Goal: Information Seeking & Learning: Learn about a topic

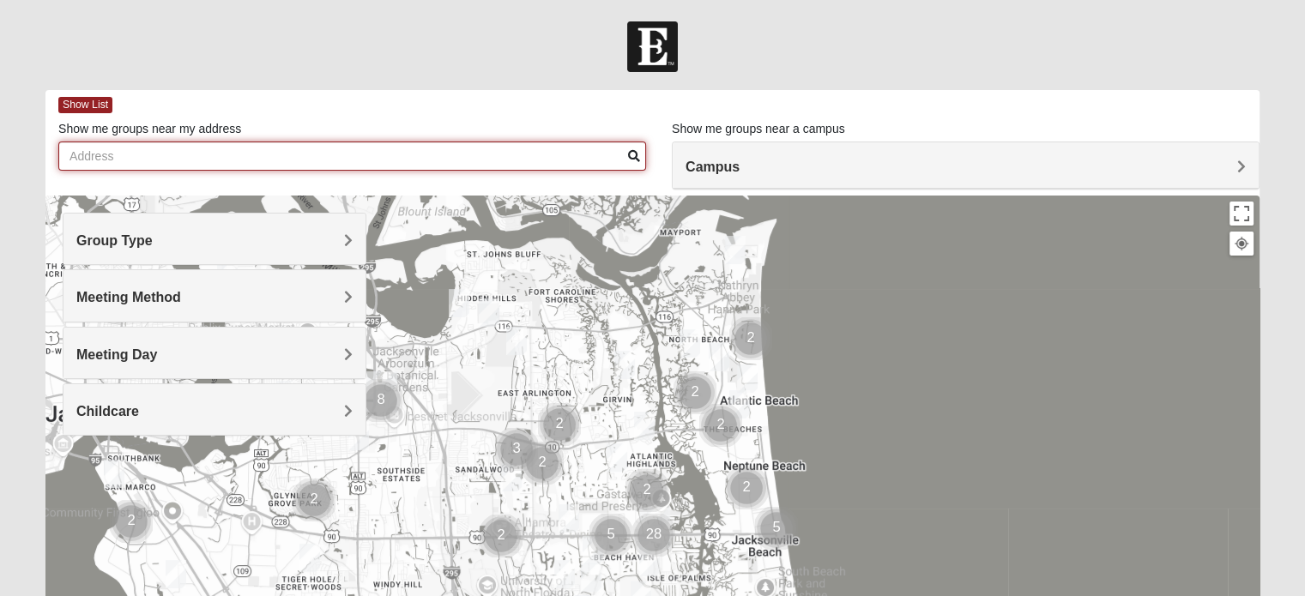
click at [69, 154] on input "Show me groups near my address" at bounding box center [352, 156] width 588 height 29
type input "[STREET_ADDRESS][PERSON_NAME] augustine"
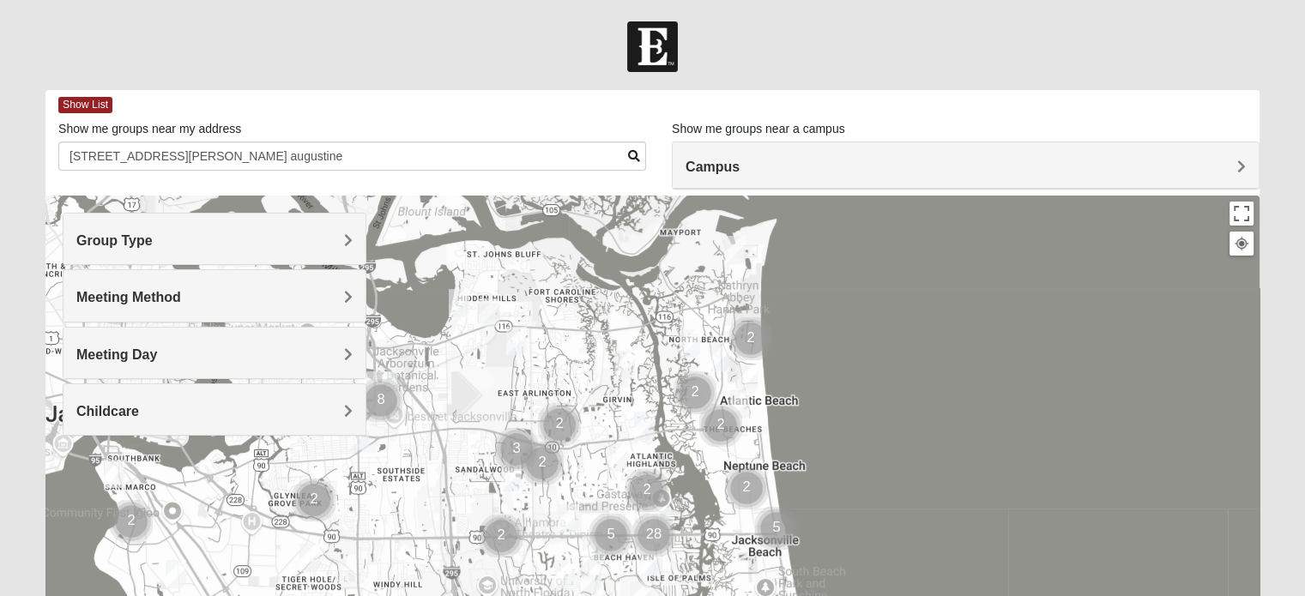
click at [740, 165] on span "Campus" at bounding box center [713, 167] width 54 height 15
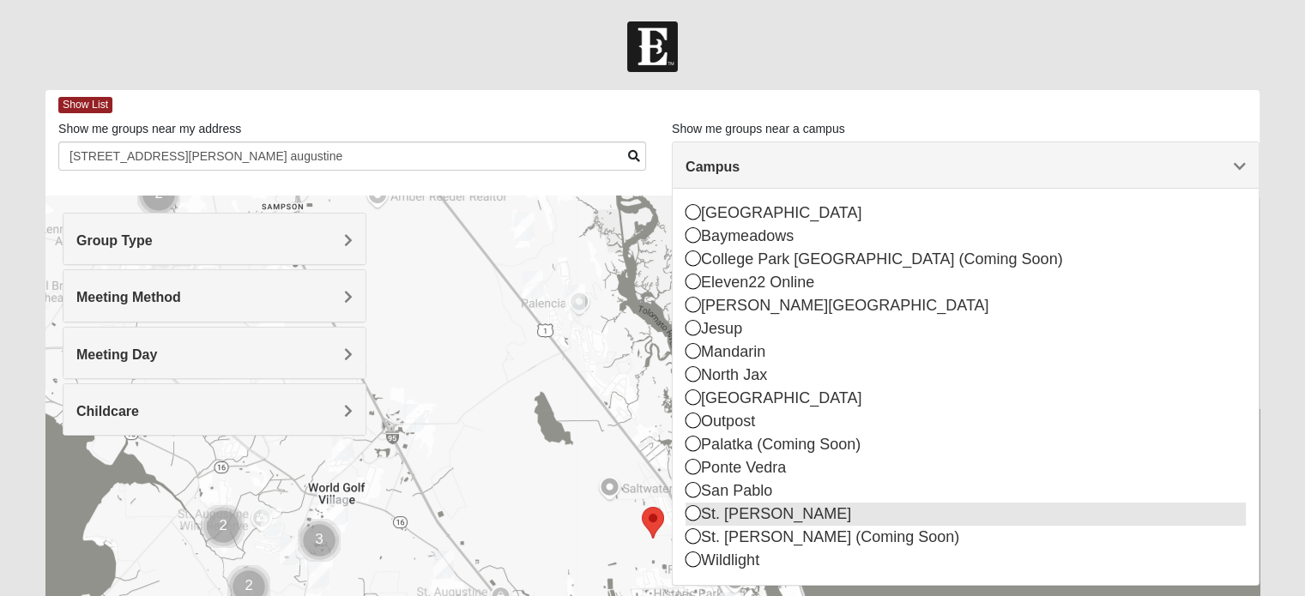
click at [696, 514] on icon at bounding box center [693, 512] width 15 height 15
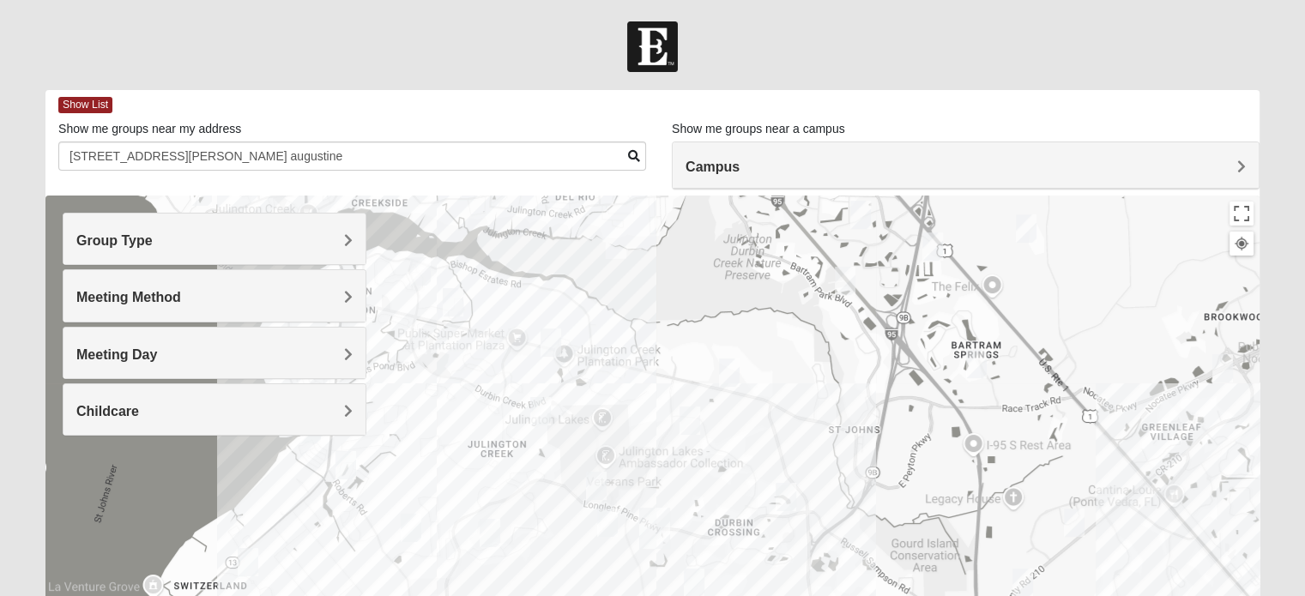
click at [740, 160] on span "Campus" at bounding box center [713, 167] width 54 height 15
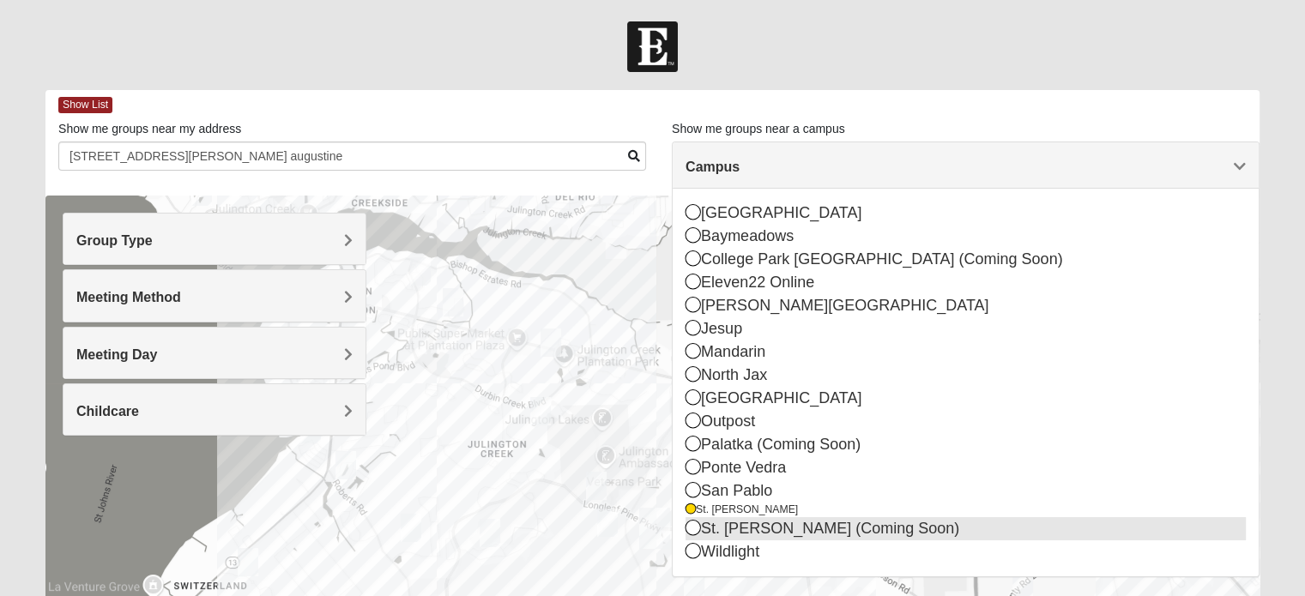
click at [695, 531] on icon at bounding box center [693, 527] width 15 height 15
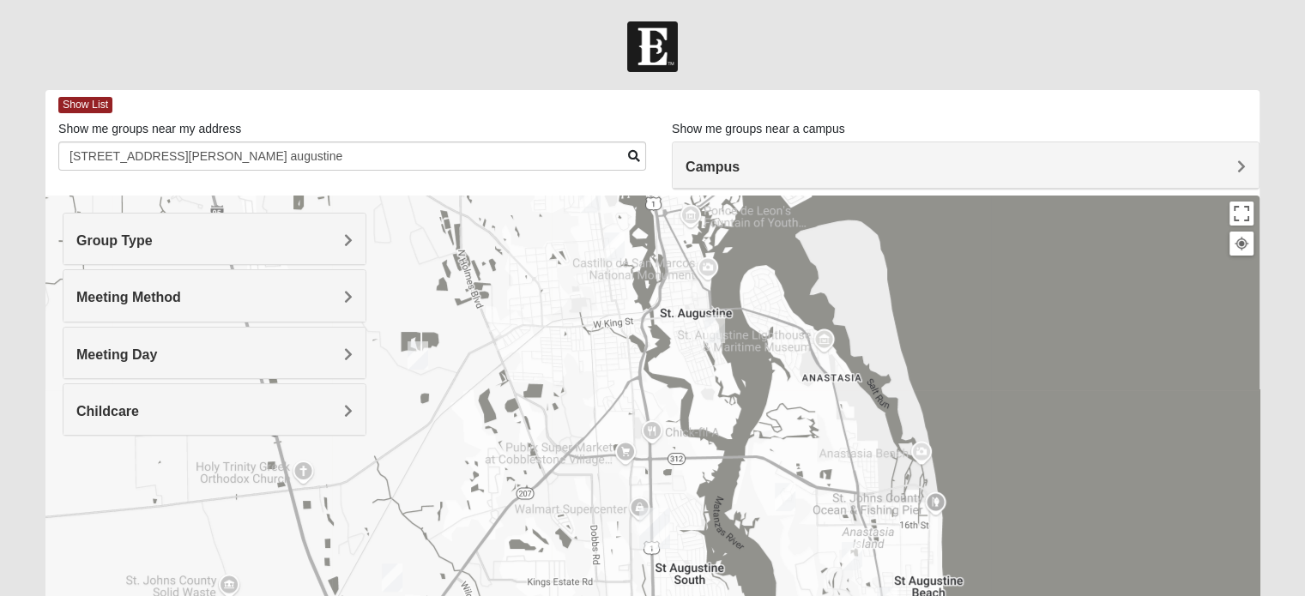
click at [153, 239] on span "Group Type" at bounding box center [114, 240] width 76 height 15
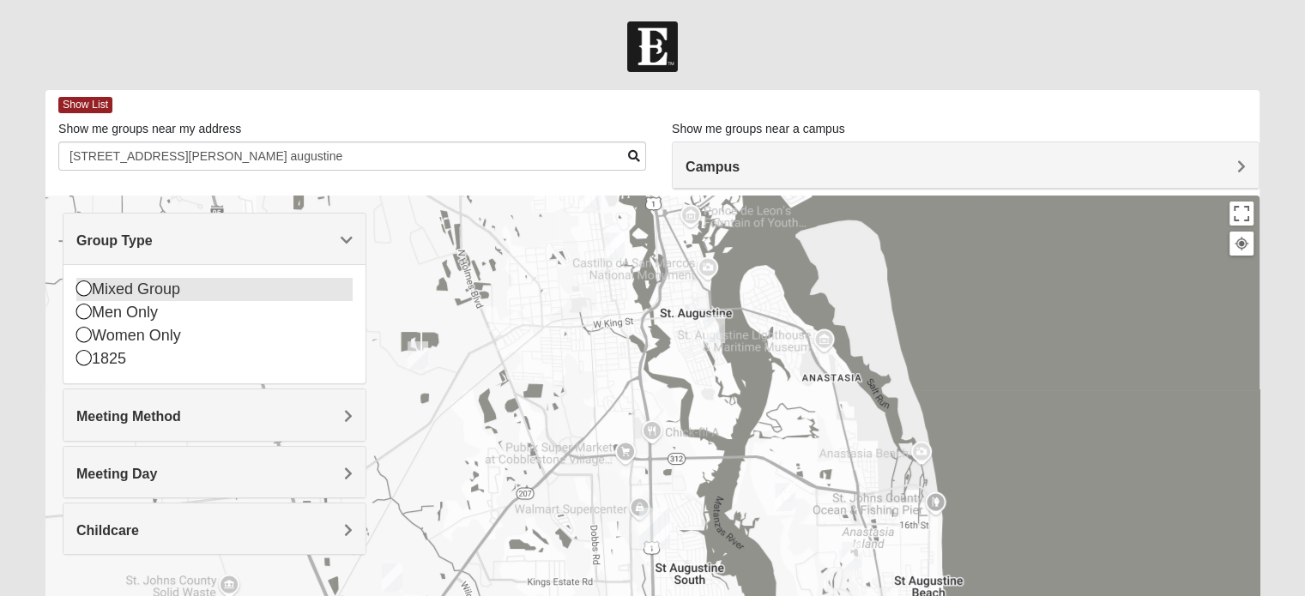
click at [83, 287] on icon at bounding box center [83, 288] width 15 height 15
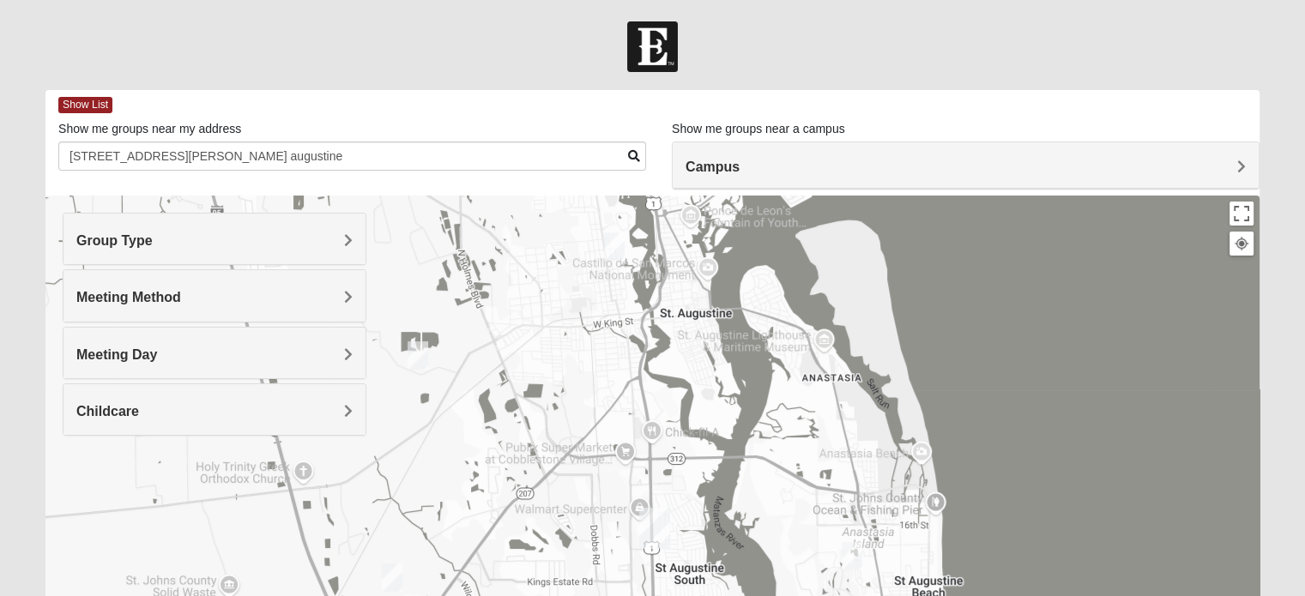
click at [181, 292] on span "Meeting Method" at bounding box center [128, 297] width 105 height 15
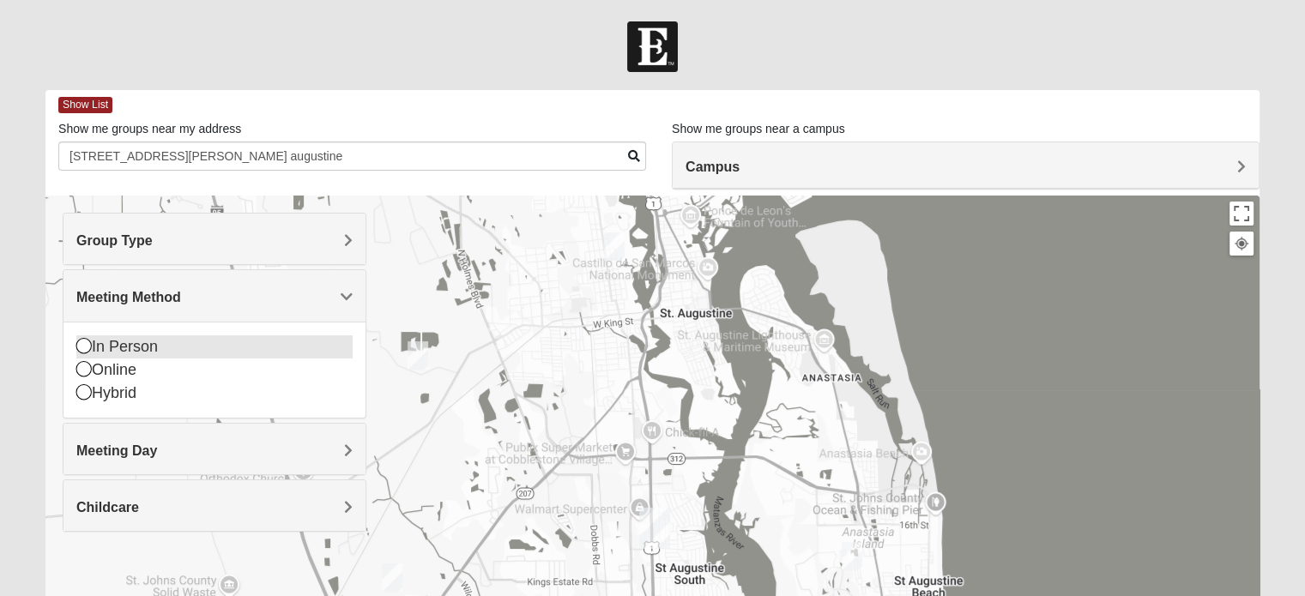
click at [81, 346] on icon at bounding box center [83, 345] width 15 height 15
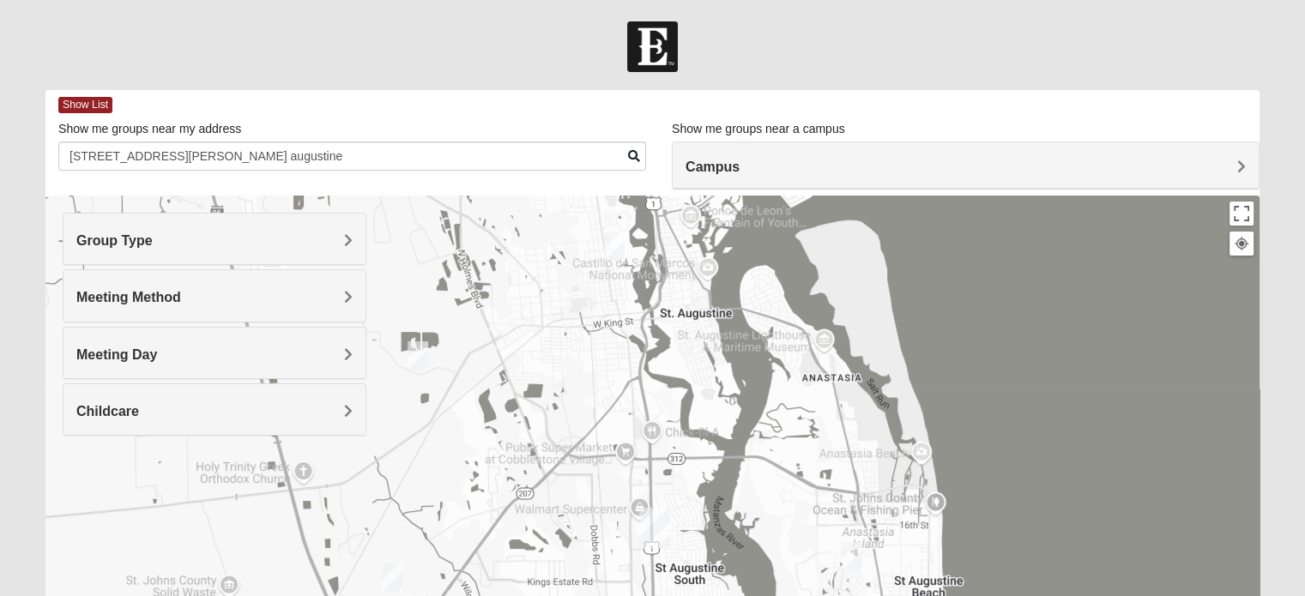
click at [157, 349] on span "Meeting Day" at bounding box center [116, 355] width 81 height 15
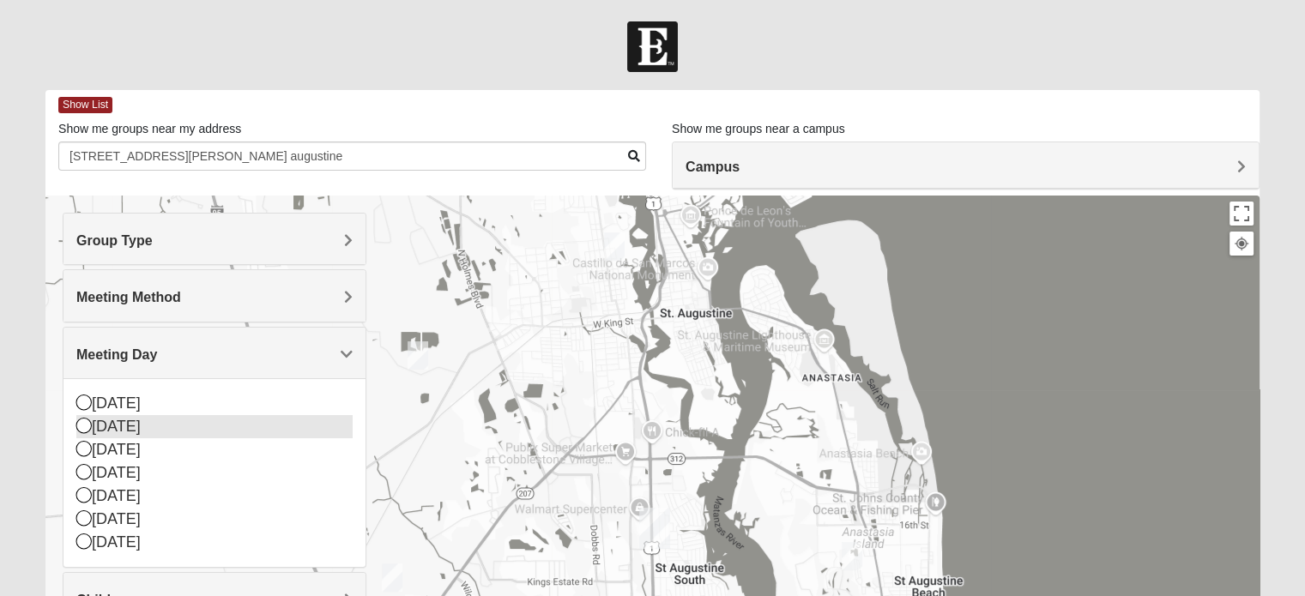
click at [82, 422] on icon at bounding box center [83, 425] width 15 height 15
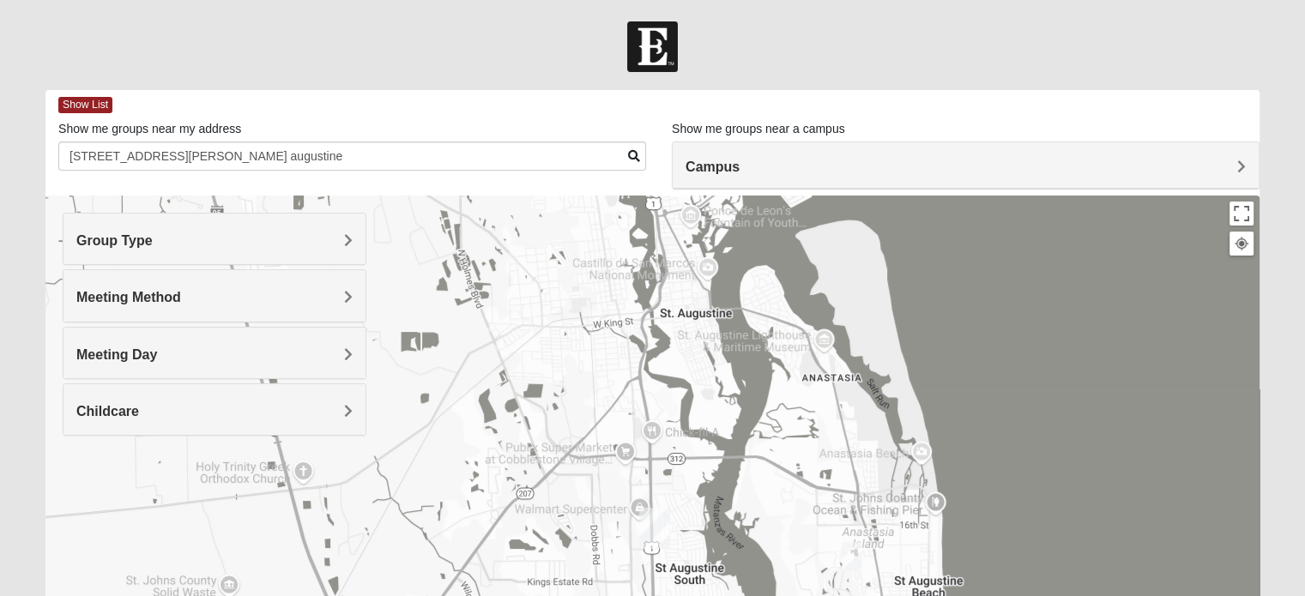
click at [354, 408] on div "Childcare" at bounding box center [214, 409] width 302 height 51
click at [76, 481] on icon at bounding box center [83, 482] width 15 height 15
click at [740, 161] on span "Campus" at bounding box center [713, 167] width 54 height 15
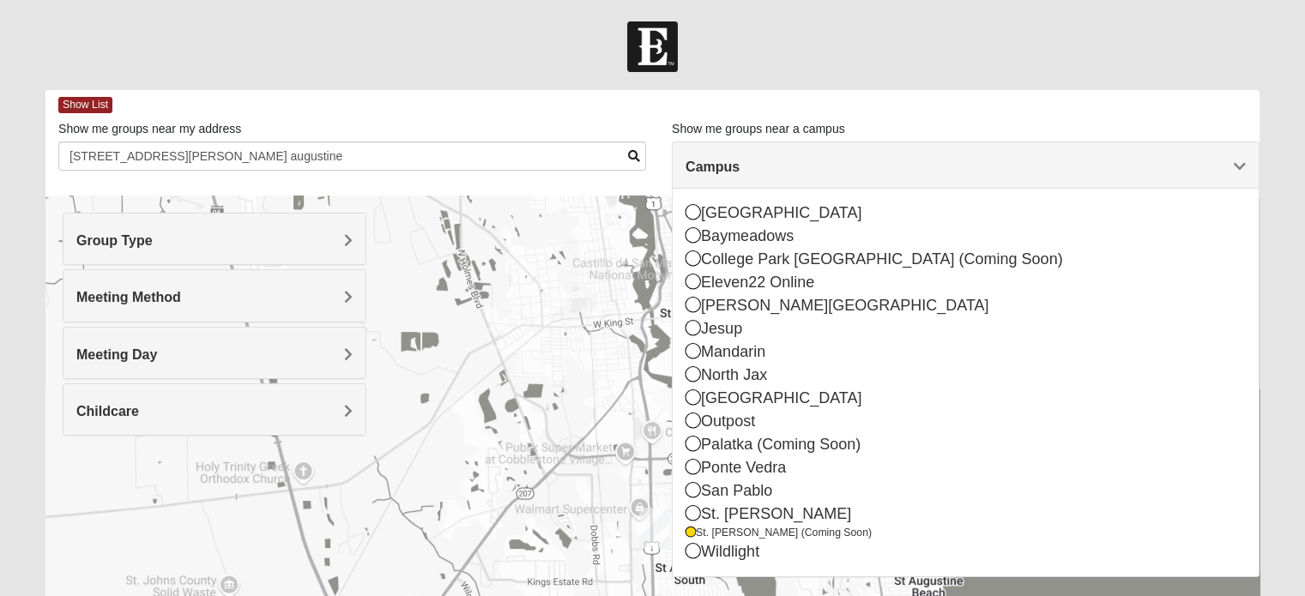
click at [927, 53] on div at bounding box center [652, 46] width 1305 height 51
click at [72, 102] on span "Show List" at bounding box center [85, 105] width 54 height 16
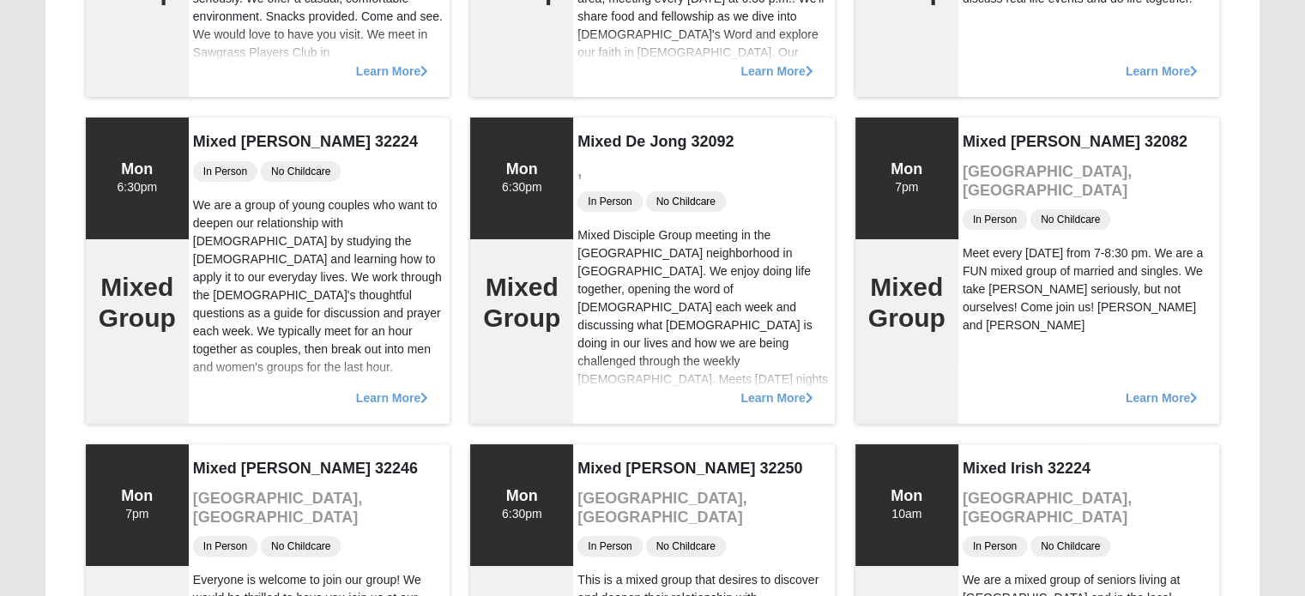
scroll to position [343, 0]
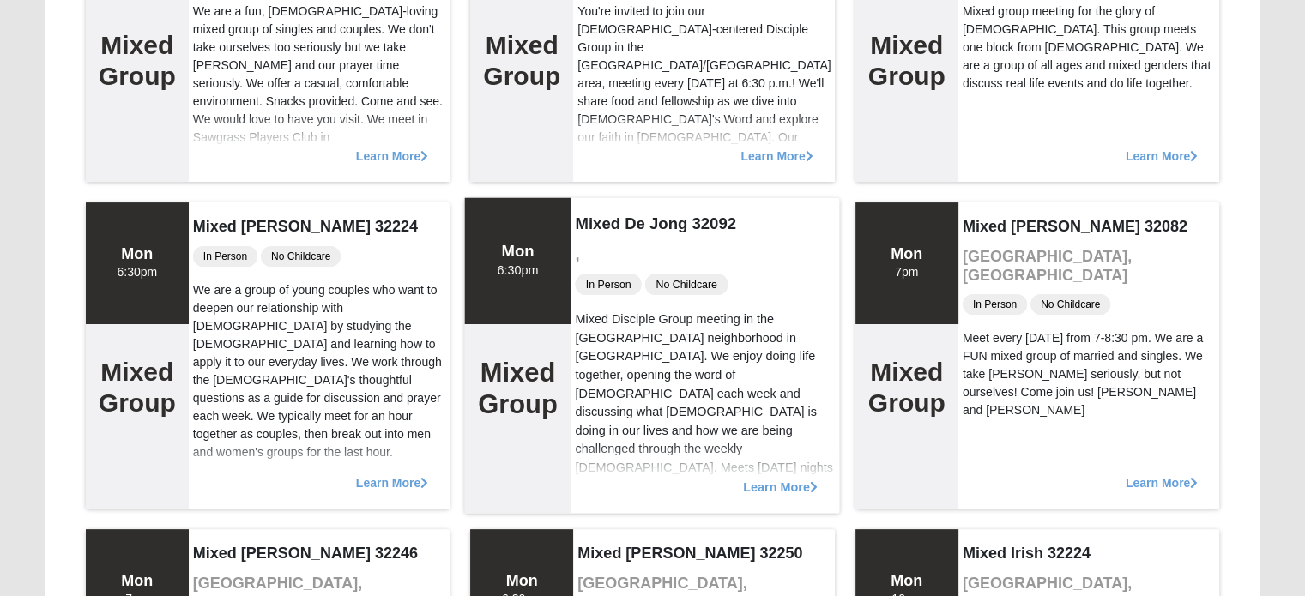
click at [812, 484] on icon at bounding box center [814, 487] width 8 height 12
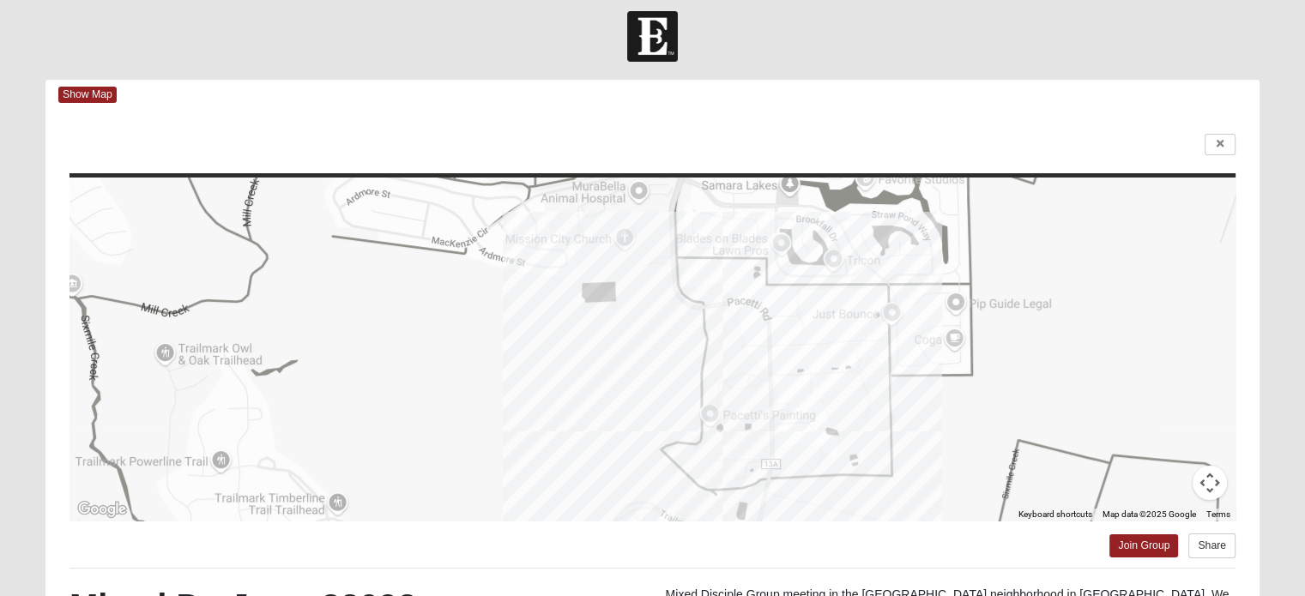
scroll to position [37, 0]
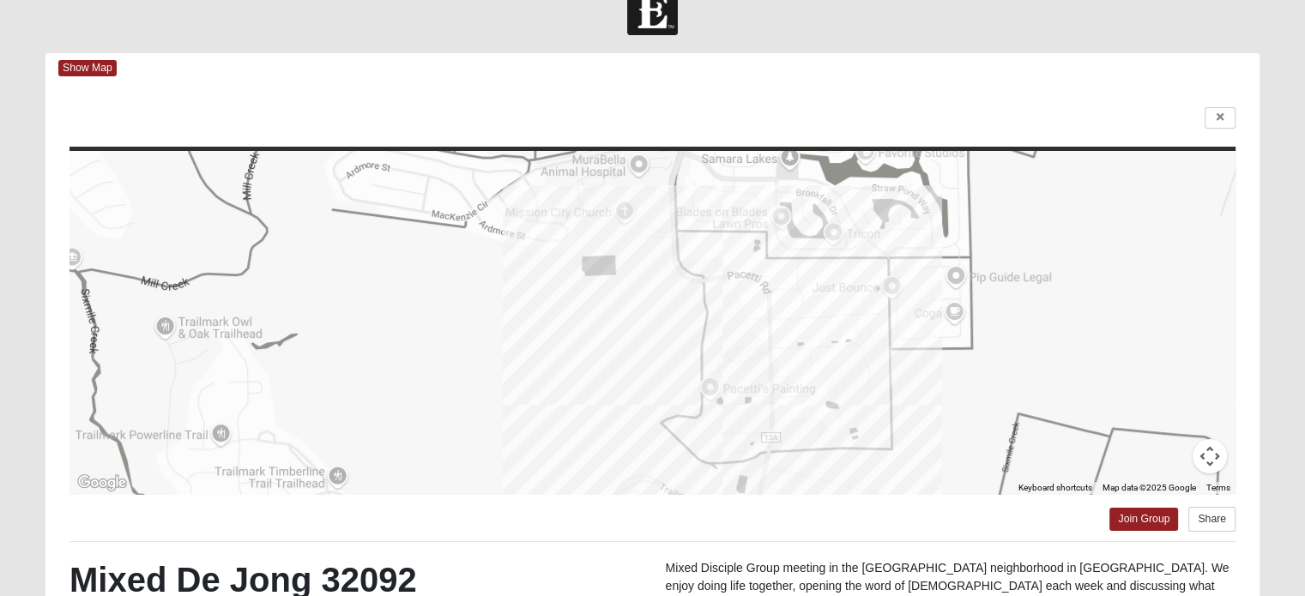
click at [1211, 448] on button "Map camera controls" at bounding box center [1210, 456] width 34 height 34
click at [1167, 367] on button "Zoom in" at bounding box center [1167, 371] width 34 height 34
click at [1073, 414] on button "Move left" at bounding box center [1081, 413] width 34 height 34
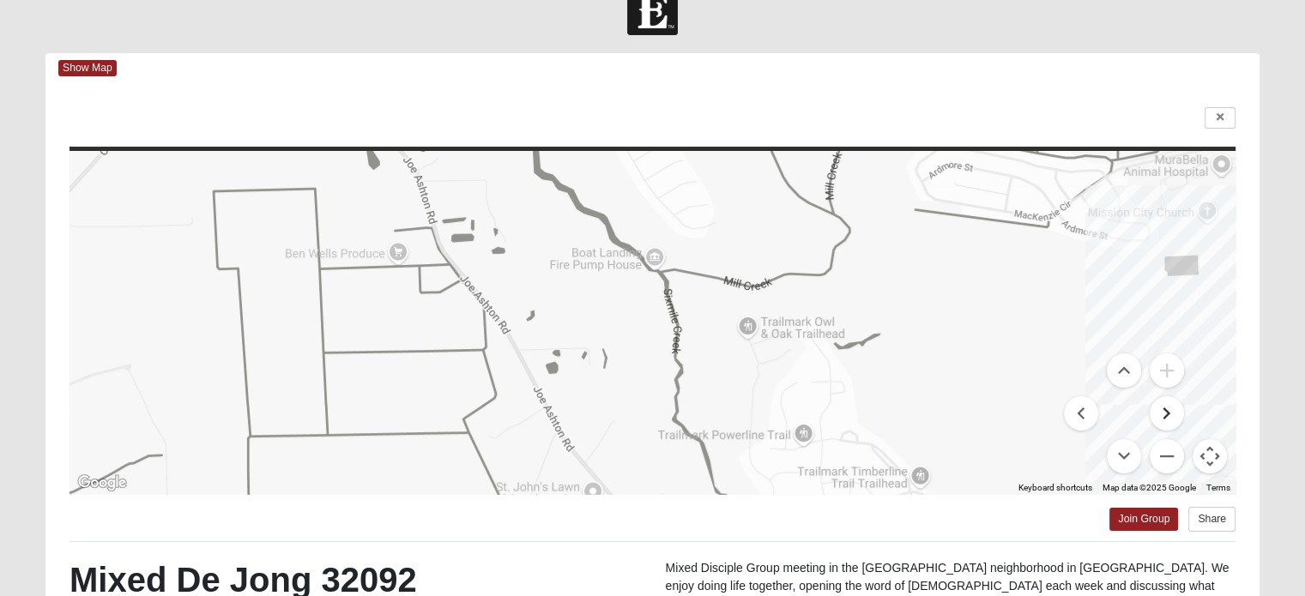
click at [1161, 408] on button "Move right" at bounding box center [1167, 413] width 34 height 34
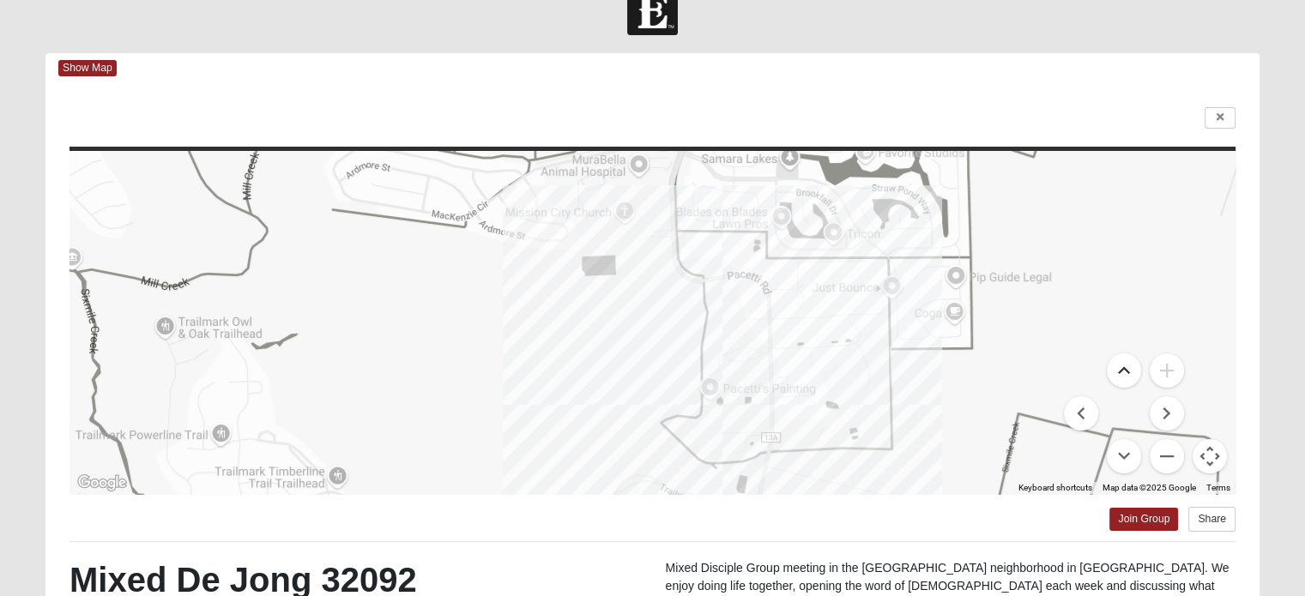
click at [1122, 366] on button "Move up" at bounding box center [1124, 371] width 34 height 34
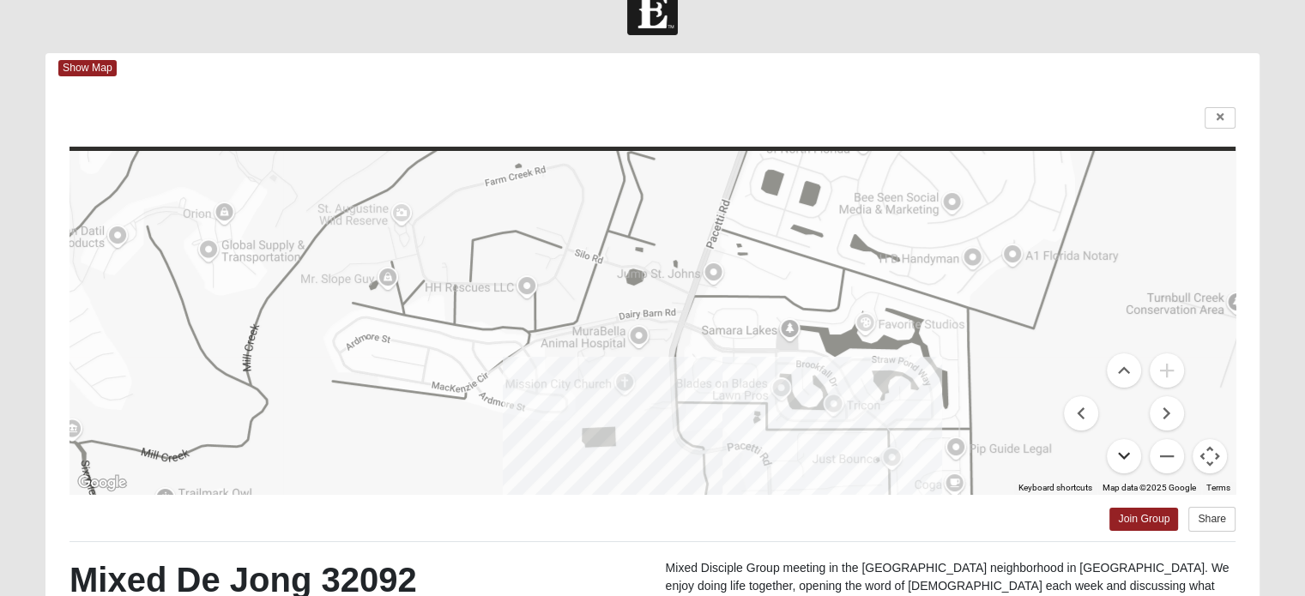
click at [1127, 454] on button "Move down" at bounding box center [1124, 456] width 34 height 34
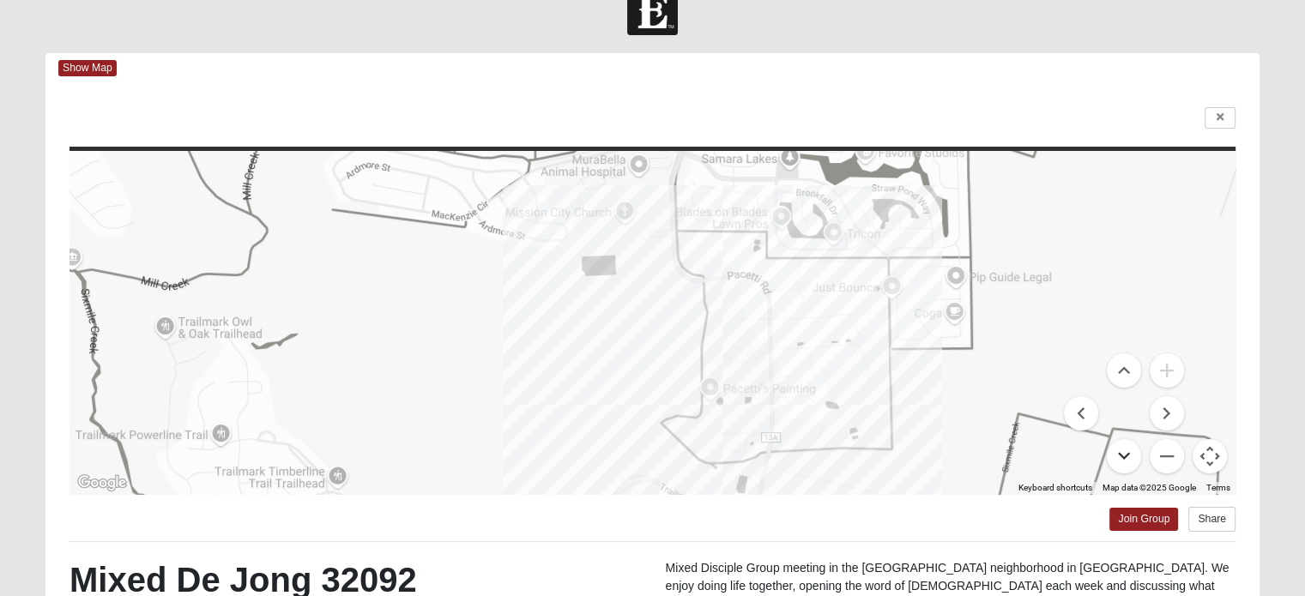
click at [1129, 455] on button "Move down" at bounding box center [1124, 456] width 34 height 34
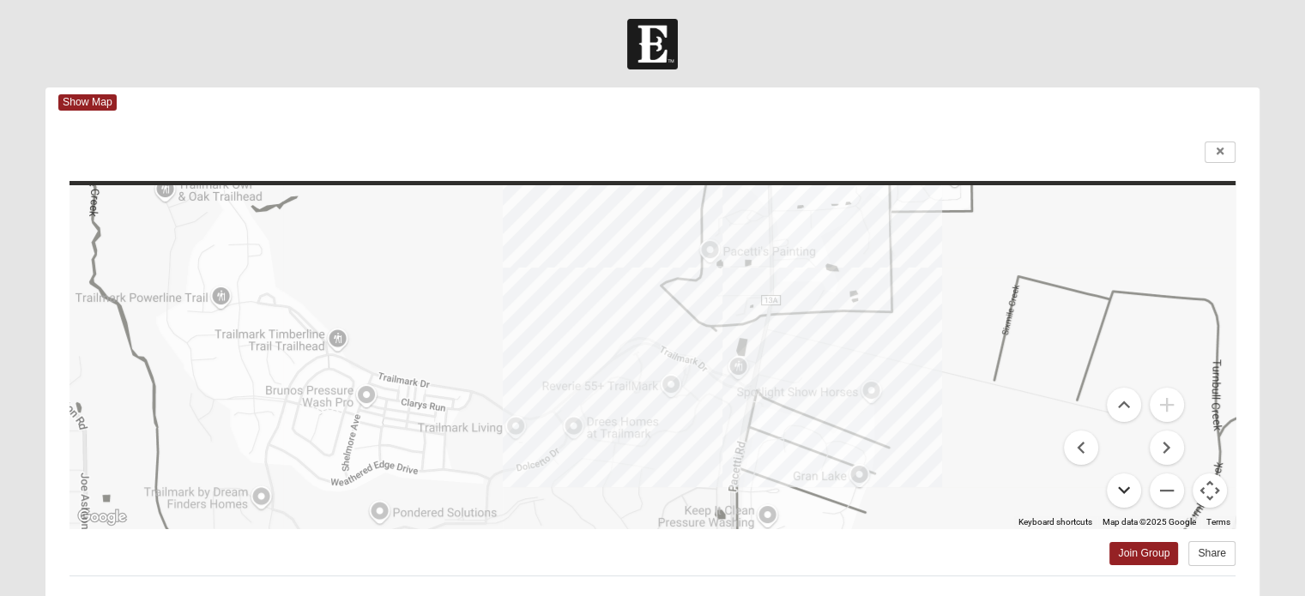
scroll to position [0, 0]
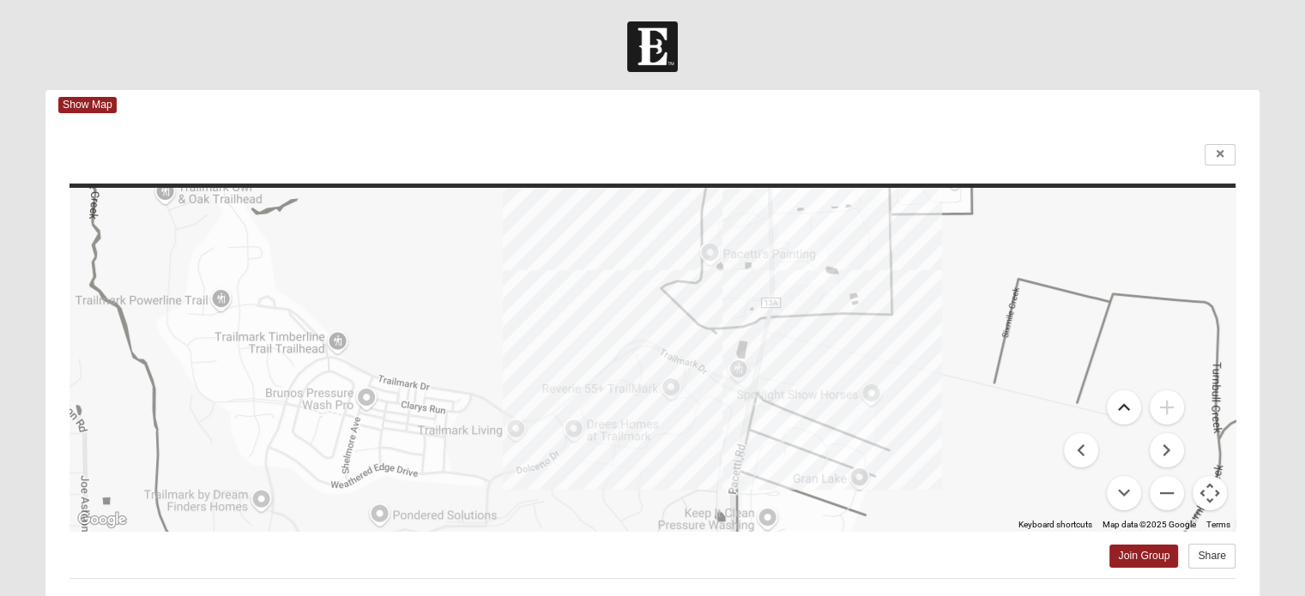
click at [1128, 400] on button "Move up" at bounding box center [1124, 407] width 34 height 34
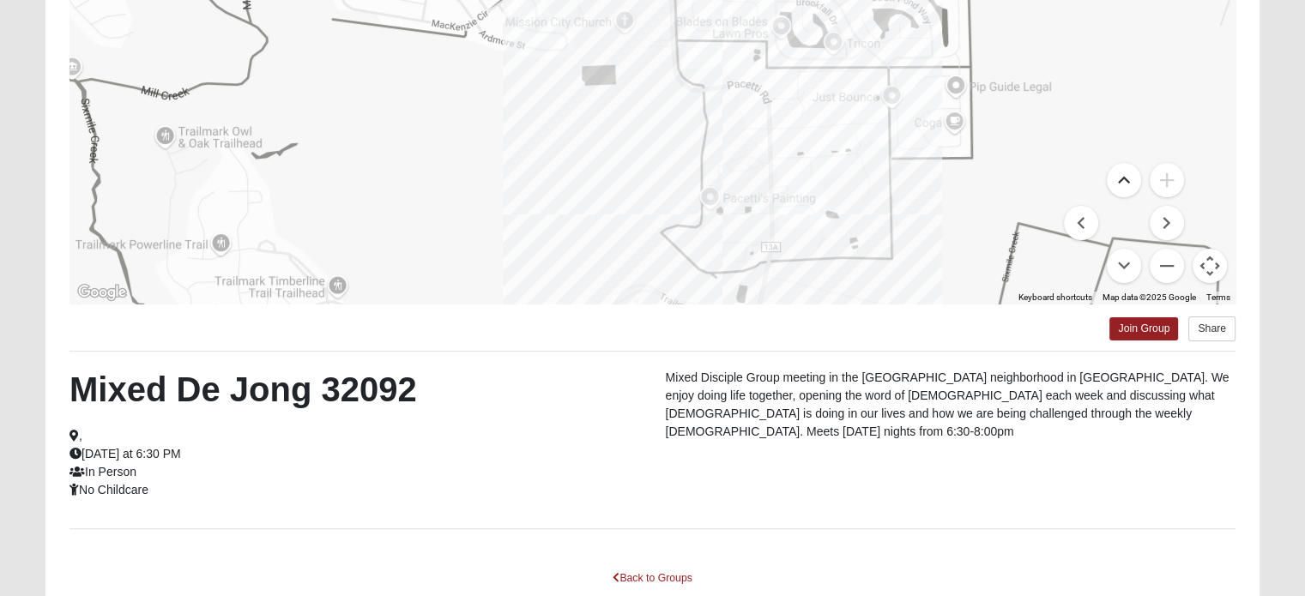
scroll to position [331, 0]
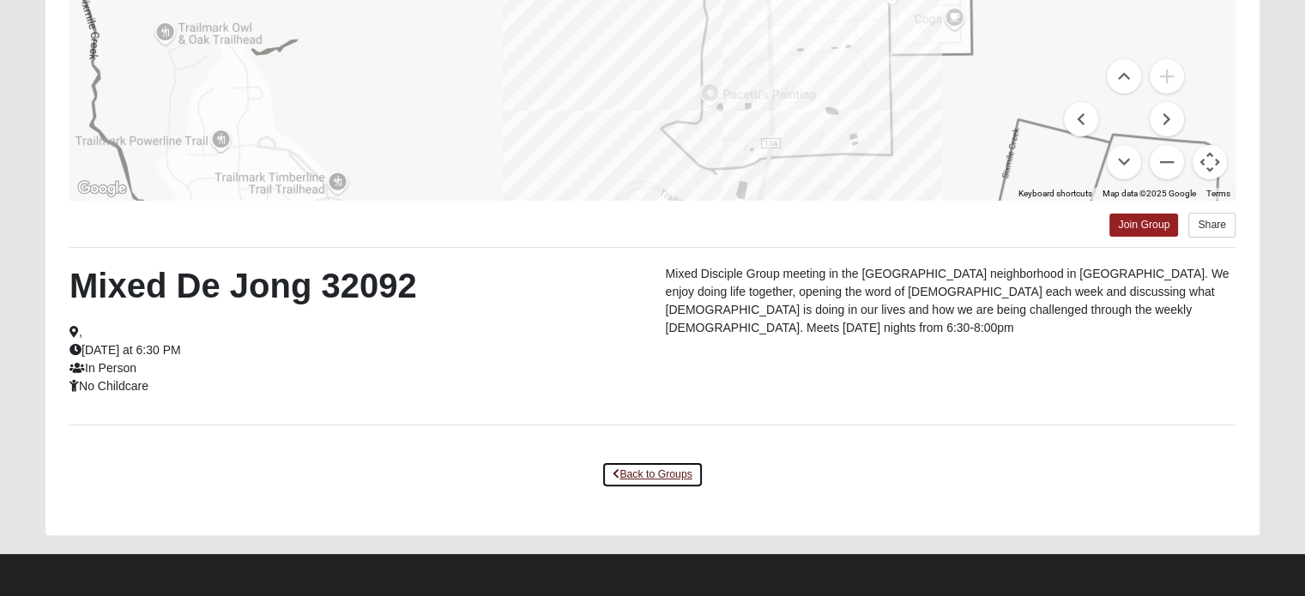
click at [641, 472] on link "Back to Groups" at bounding box center [651, 475] width 101 height 27
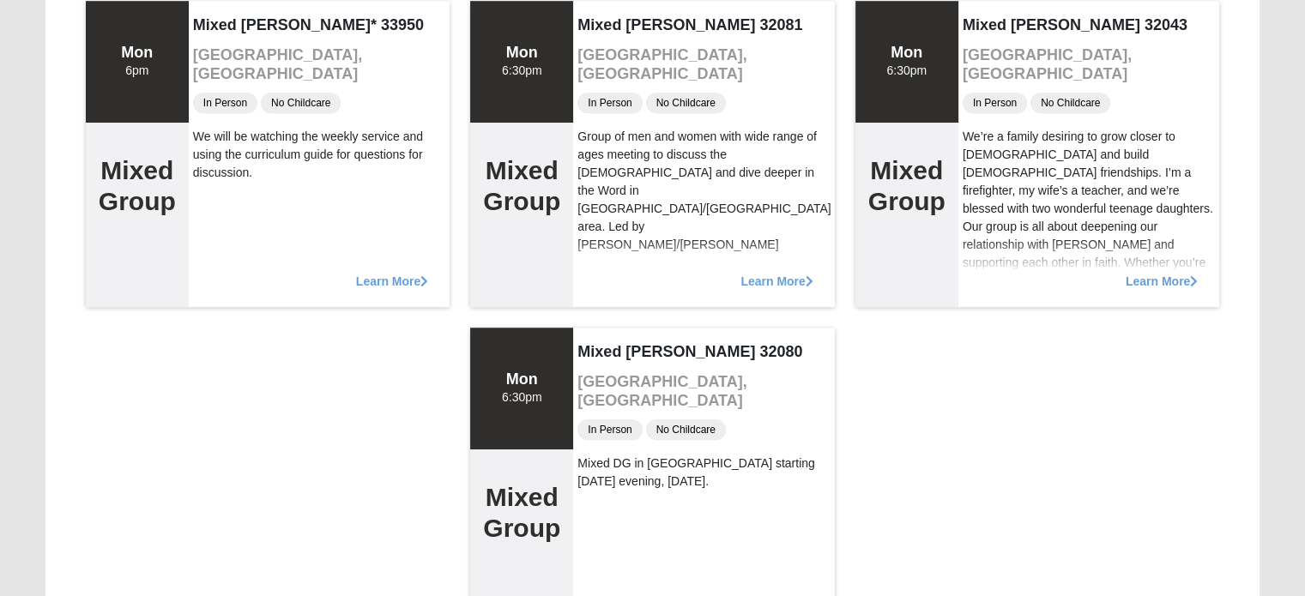
scroll to position [1309, 0]
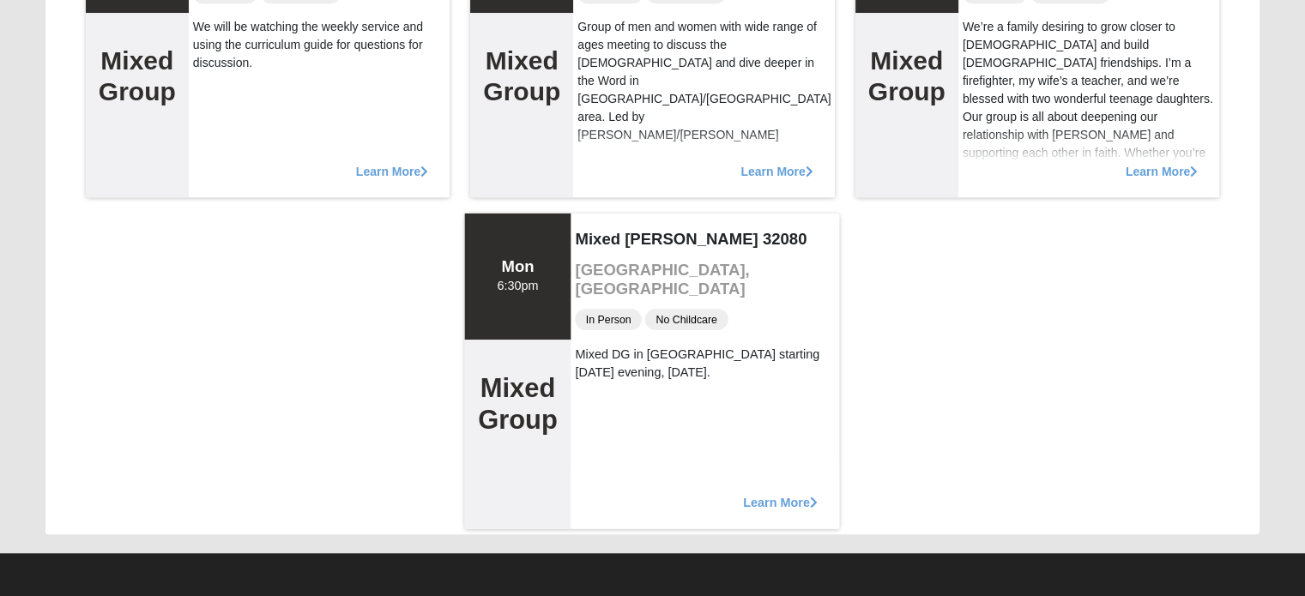
click at [802, 493] on span "Learn More" at bounding box center [780, 493] width 75 height 0
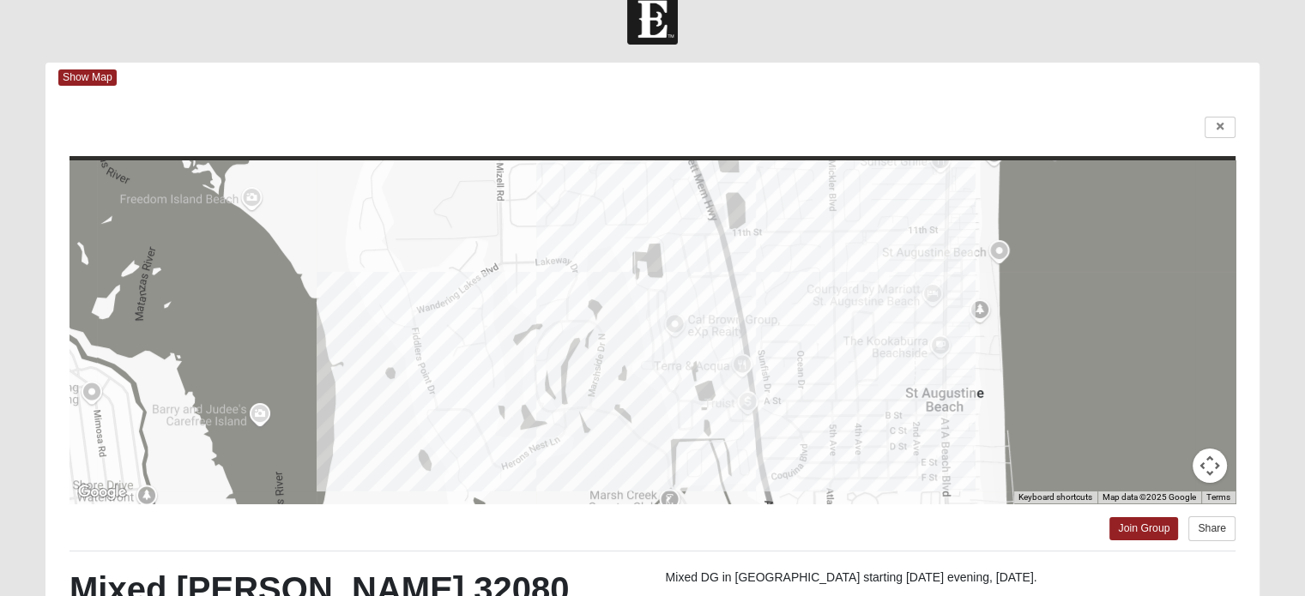
scroll to position [0, 0]
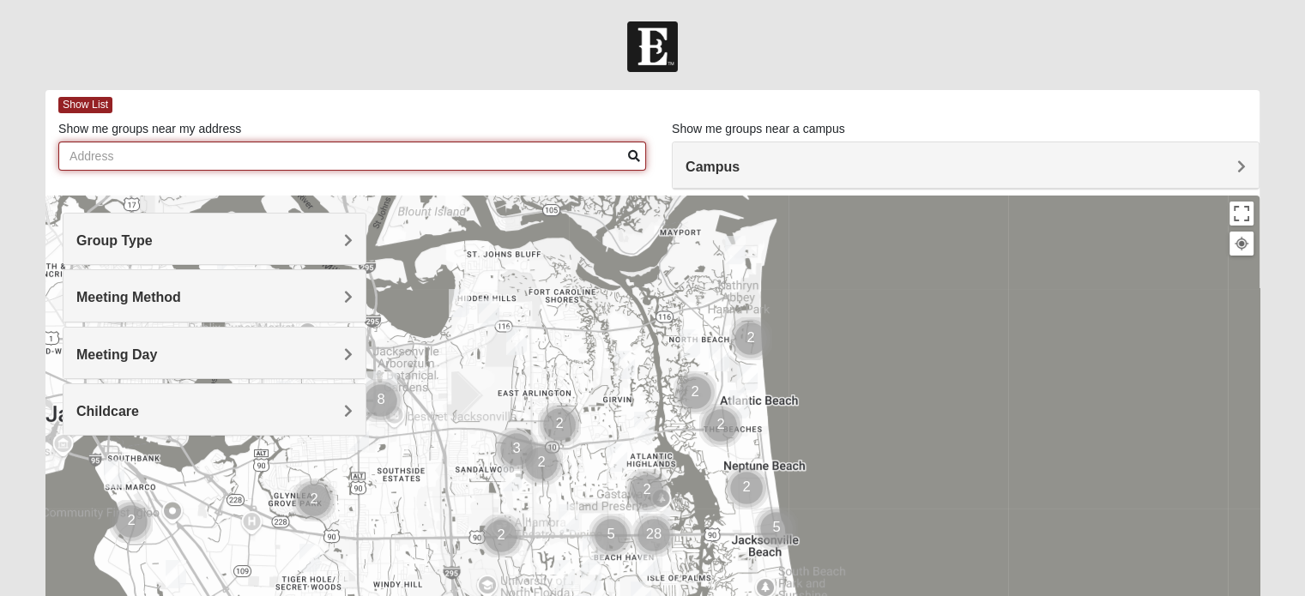
click at [69, 151] on input "Show me groups near my address" at bounding box center [352, 156] width 588 height 29
type input "[STREET_ADDRESS][PERSON_NAME] augustine"
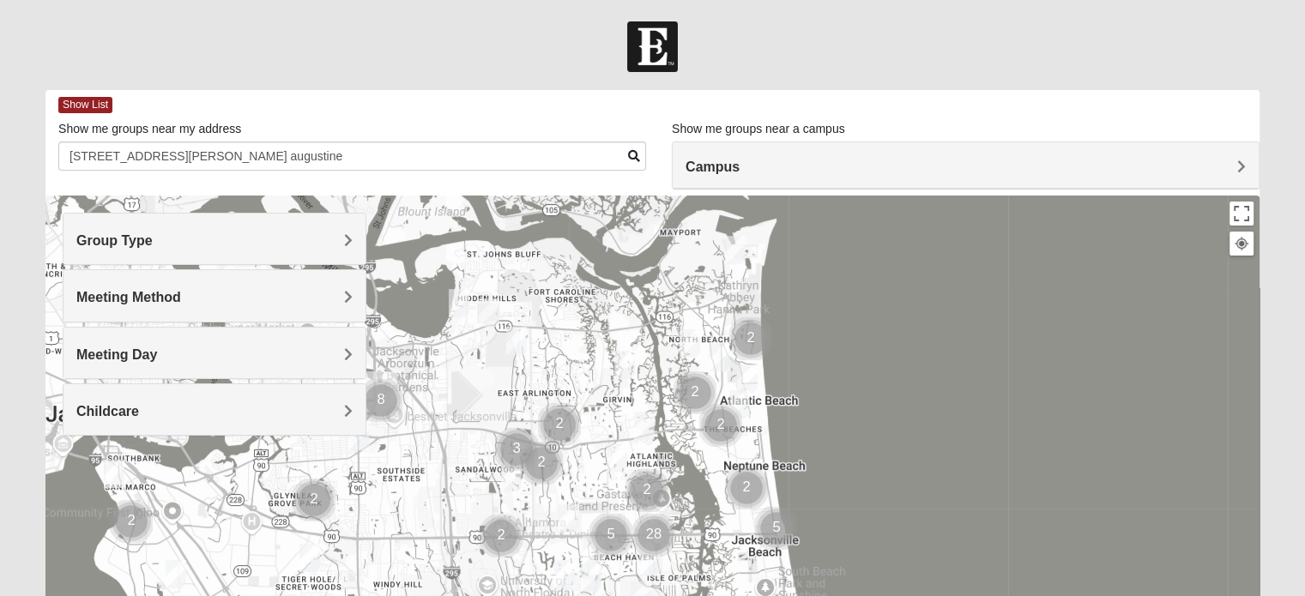
click at [740, 164] on span "Campus" at bounding box center [713, 167] width 54 height 15
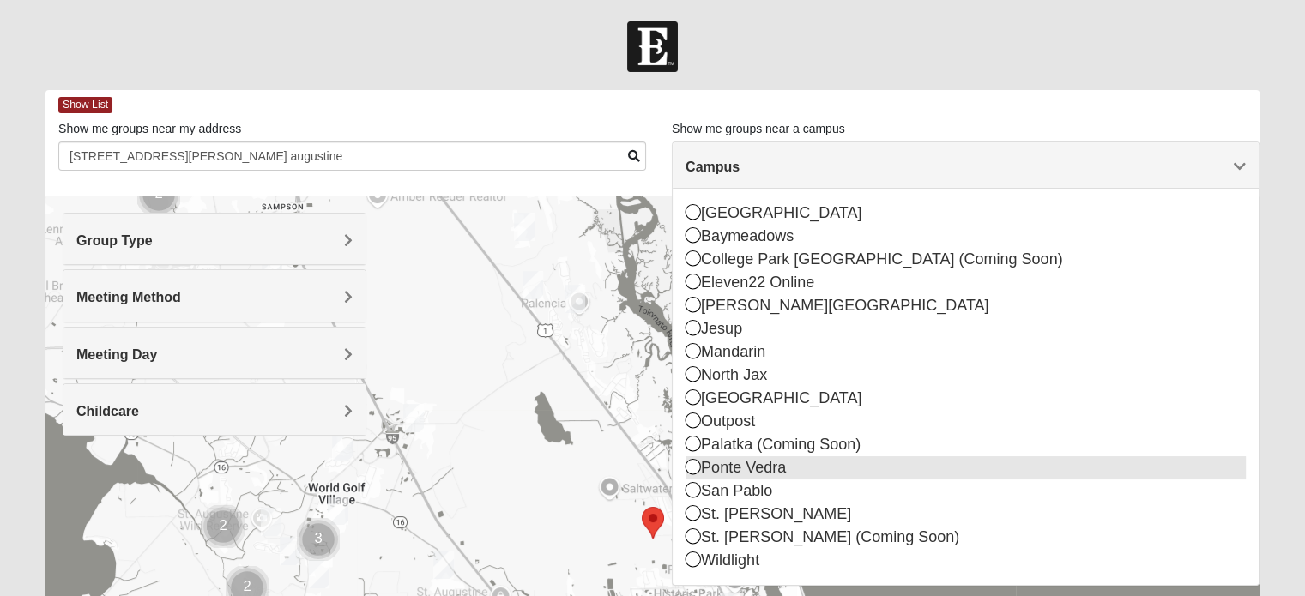
click at [692, 464] on icon at bounding box center [693, 466] width 15 height 15
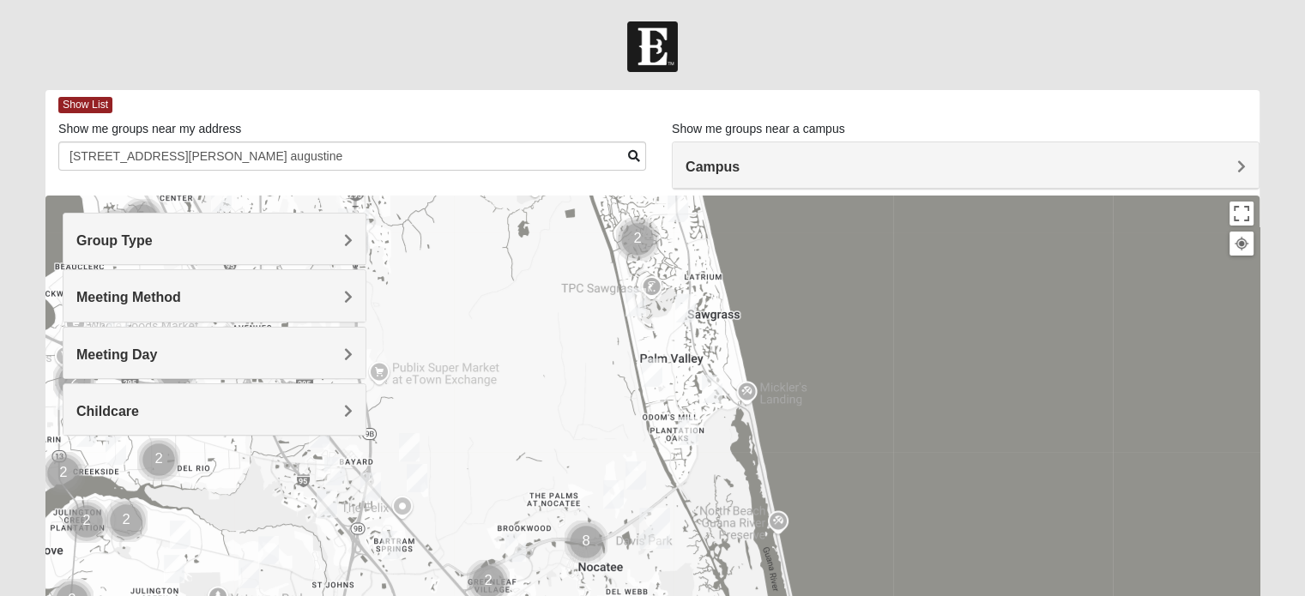
click at [153, 237] on span "Group Type" at bounding box center [114, 240] width 76 height 15
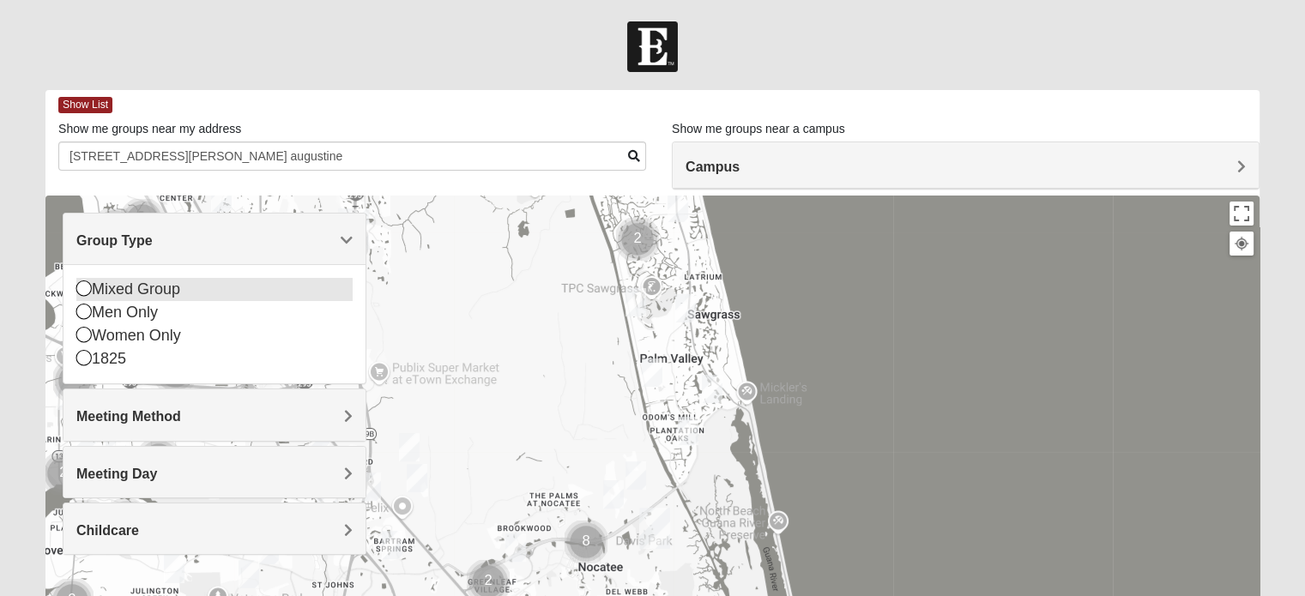
click at [85, 285] on icon at bounding box center [83, 288] width 15 height 15
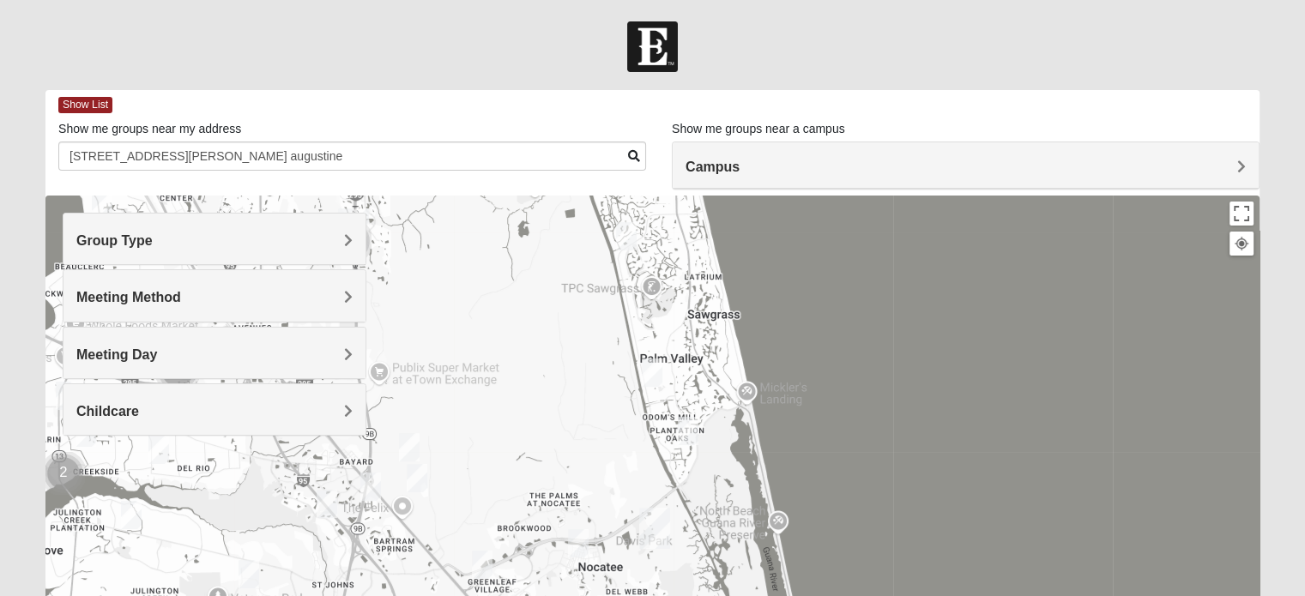
click at [353, 293] on div "Meeting Method" at bounding box center [214, 295] width 302 height 51
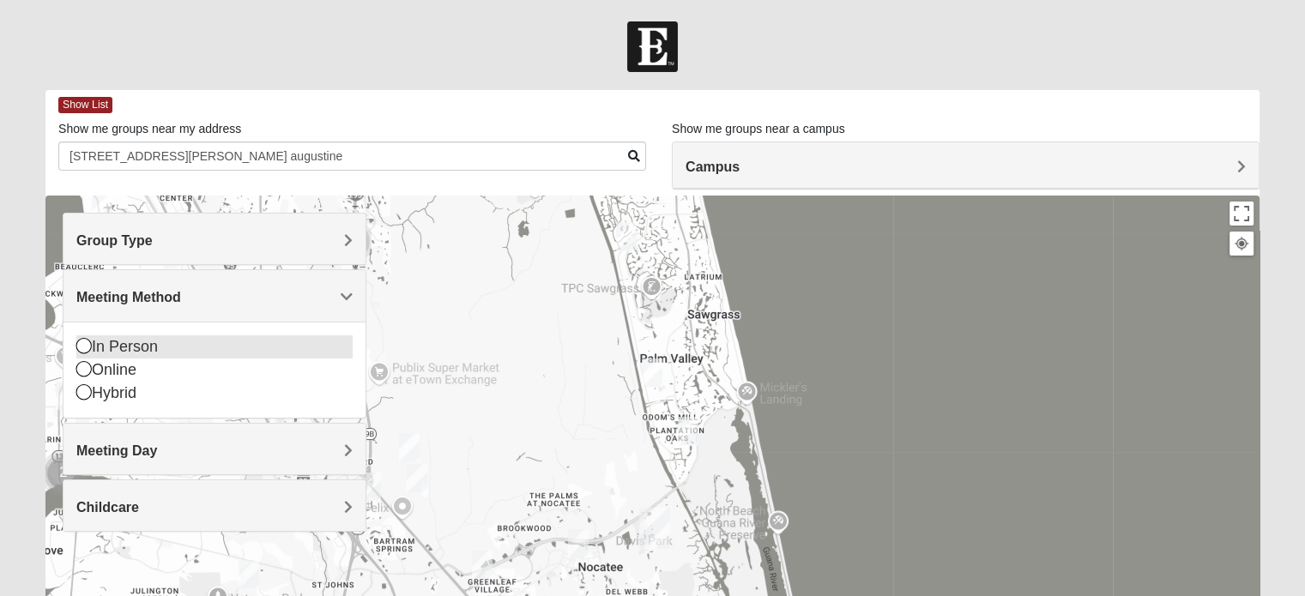
click at [82, 339] on icon at bounding box center [83, 345] width 15 height 15
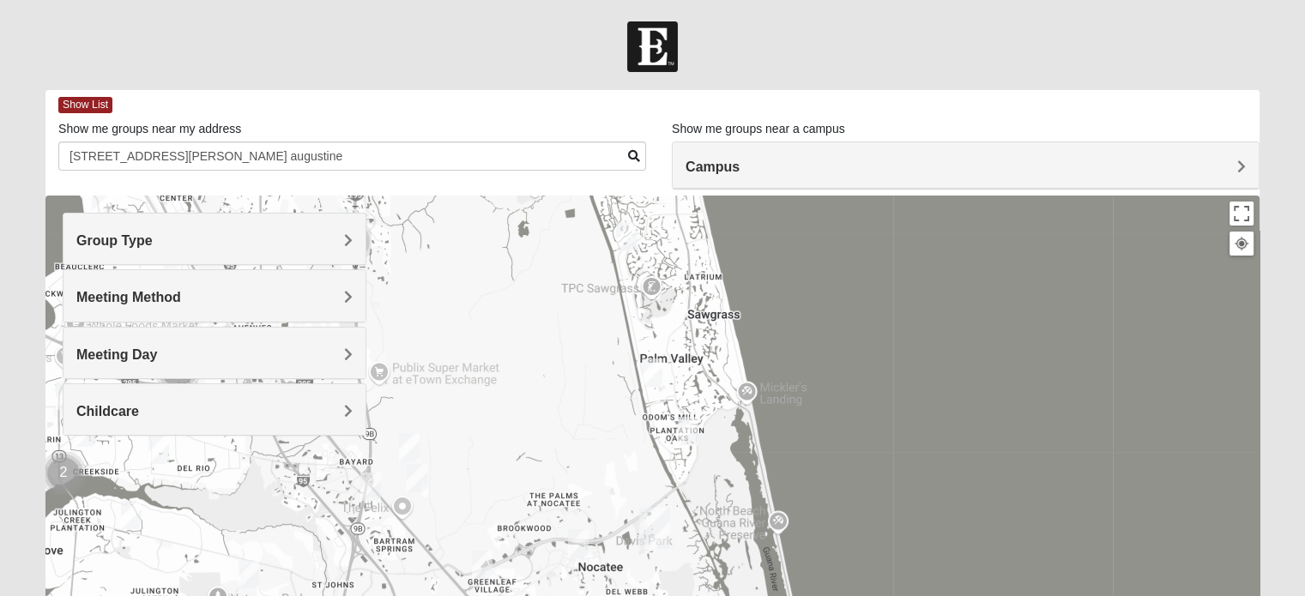
click at [157, 353] on span "Meeting Day" at bounding box center [116, 355] width 81 height 15
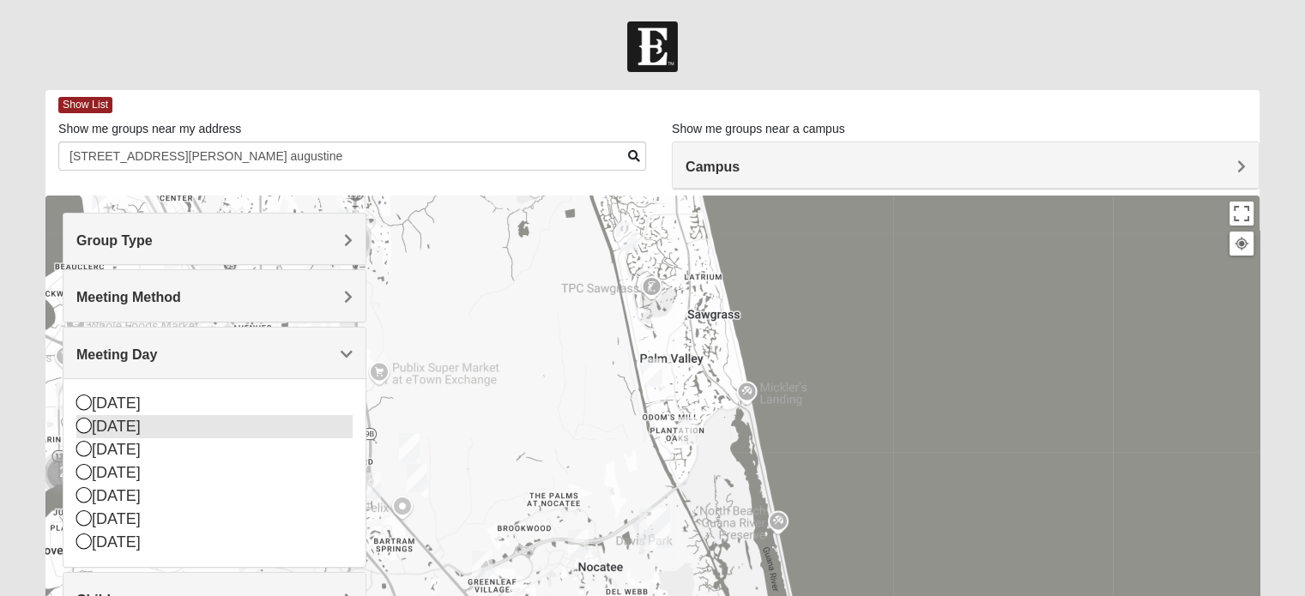
click at [82, 423] on icon at bounding box center [83, 425] width 15 height 15
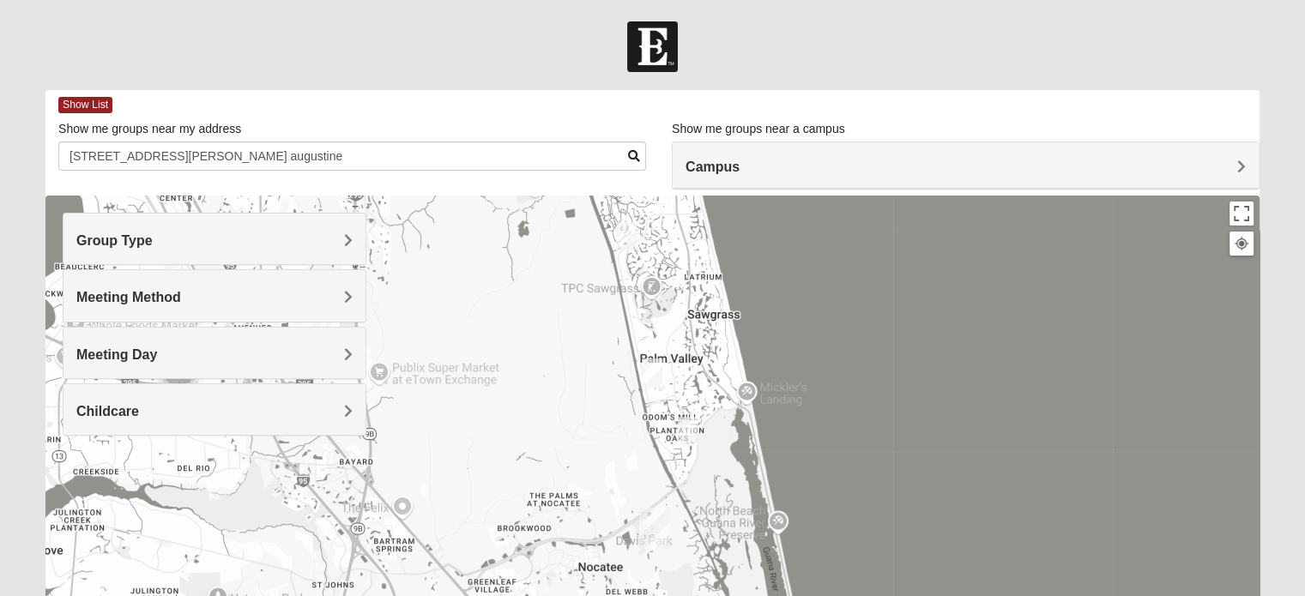
click at [139, 404] on span "Childcare" at bounding box center [107, 411] width 63 height 15
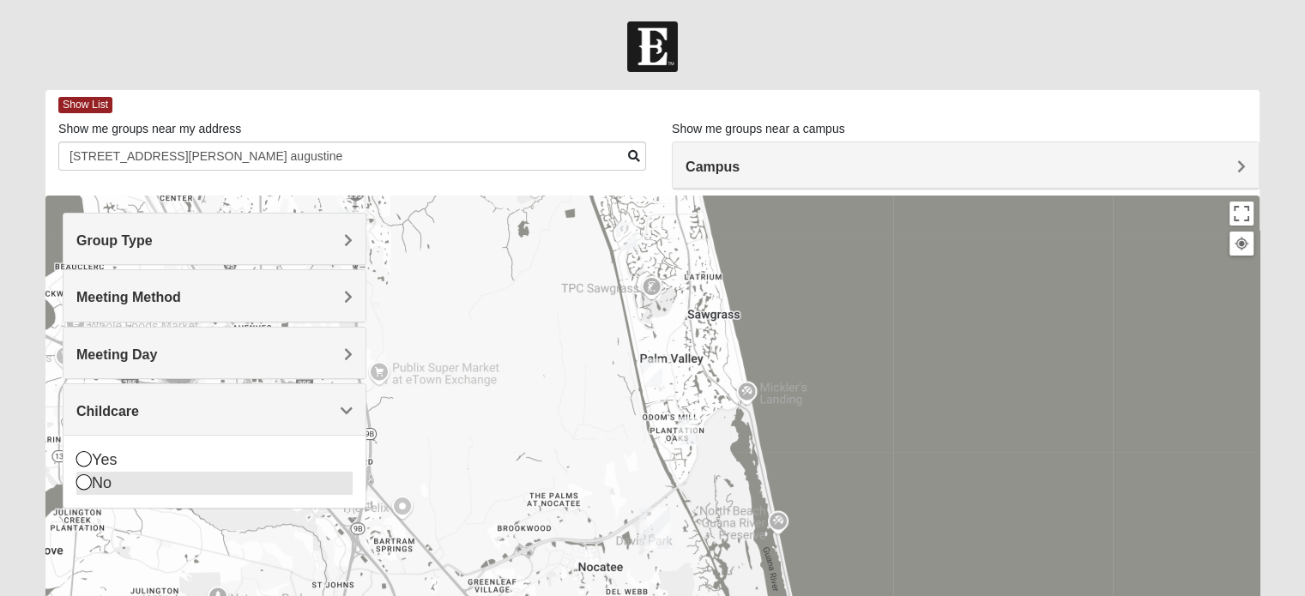
click at [76, 478] on icon at bounding box center [83, 482] width 15 height 15
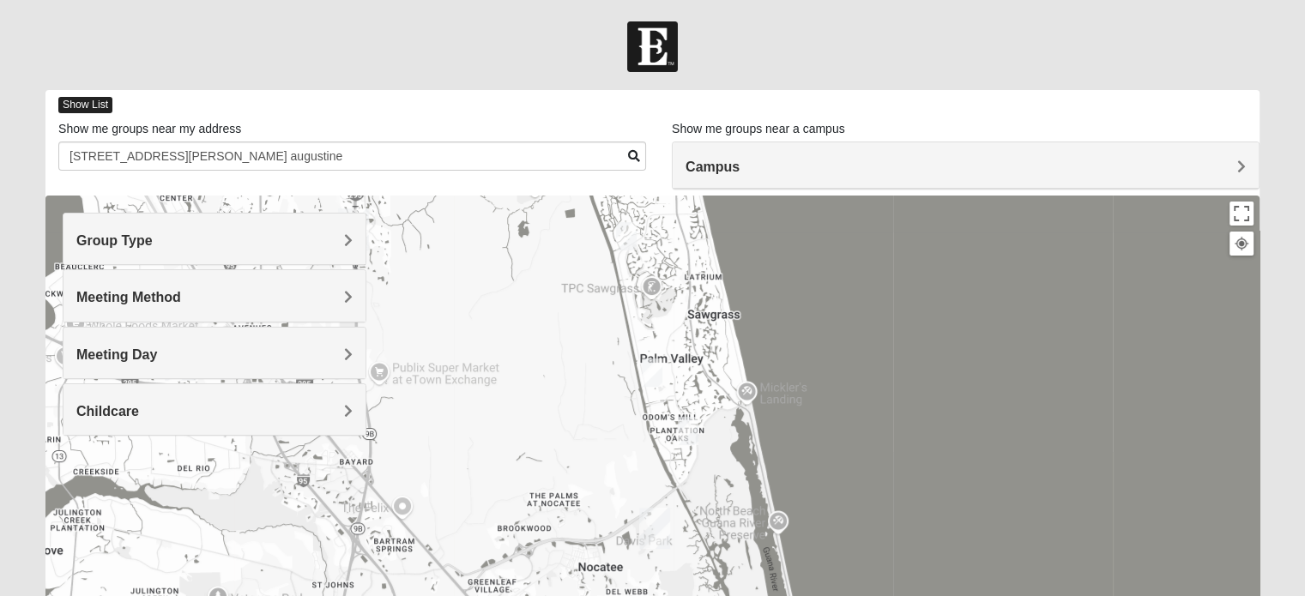
click at [78, 105] on span "Show List" at bounding box center [85, 105] width 54 height 16
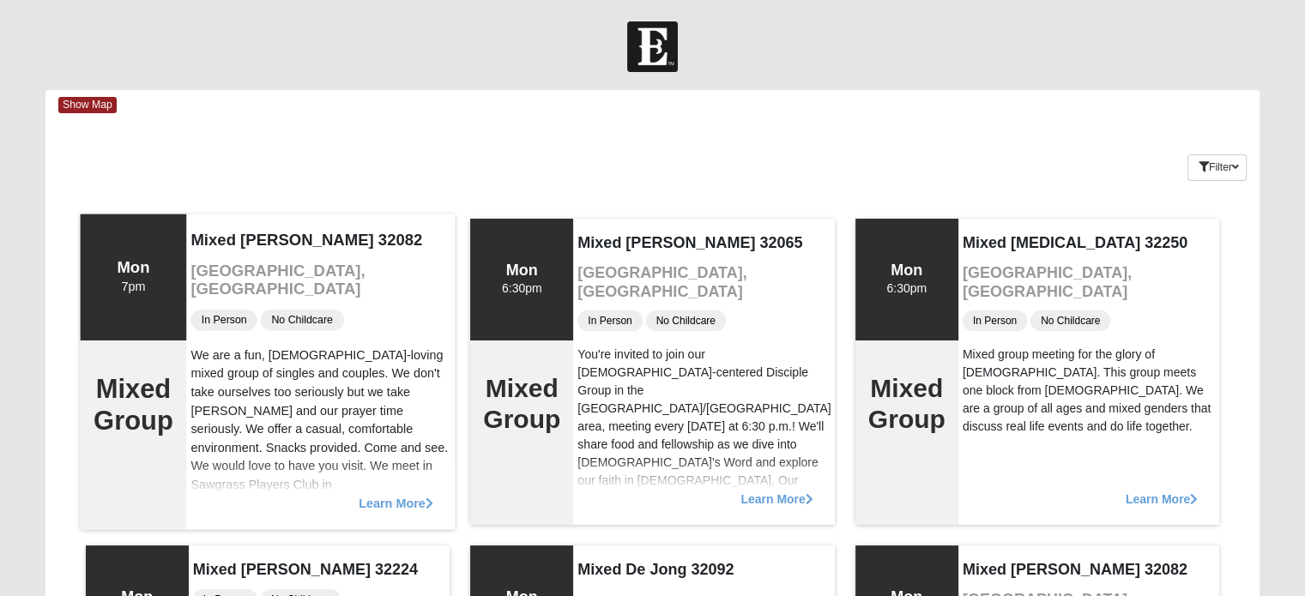
click at [418, 494] on span "Learn More" at bounding box center [396, 494] width 75 height 0
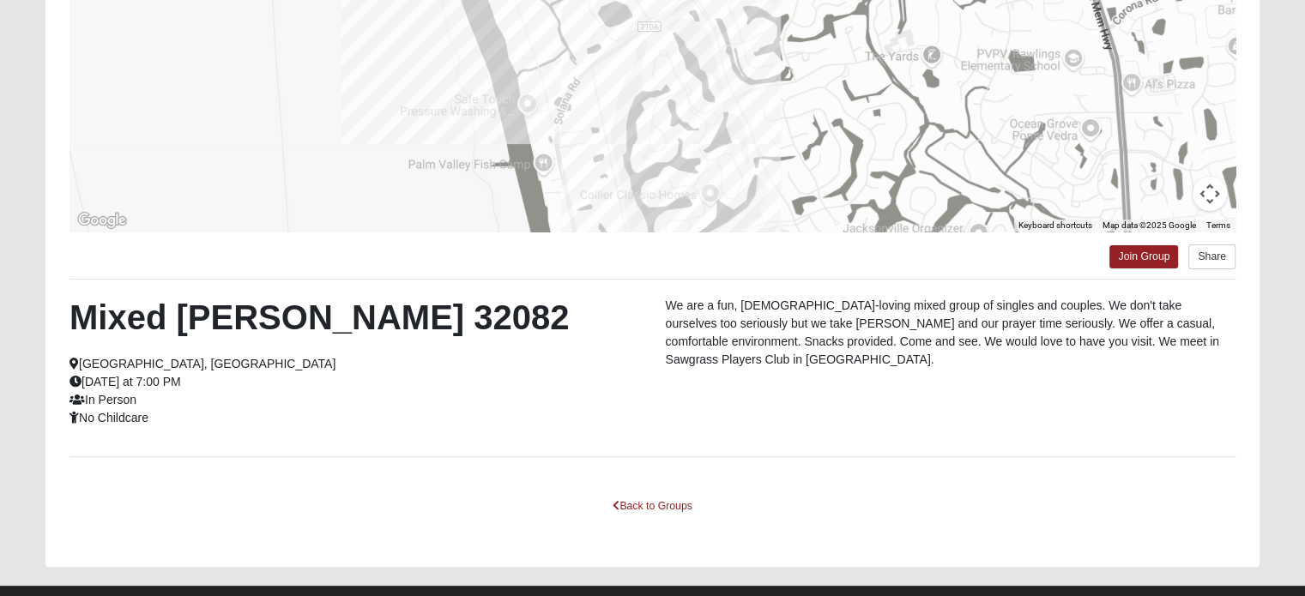
scroll to position [331, 0]
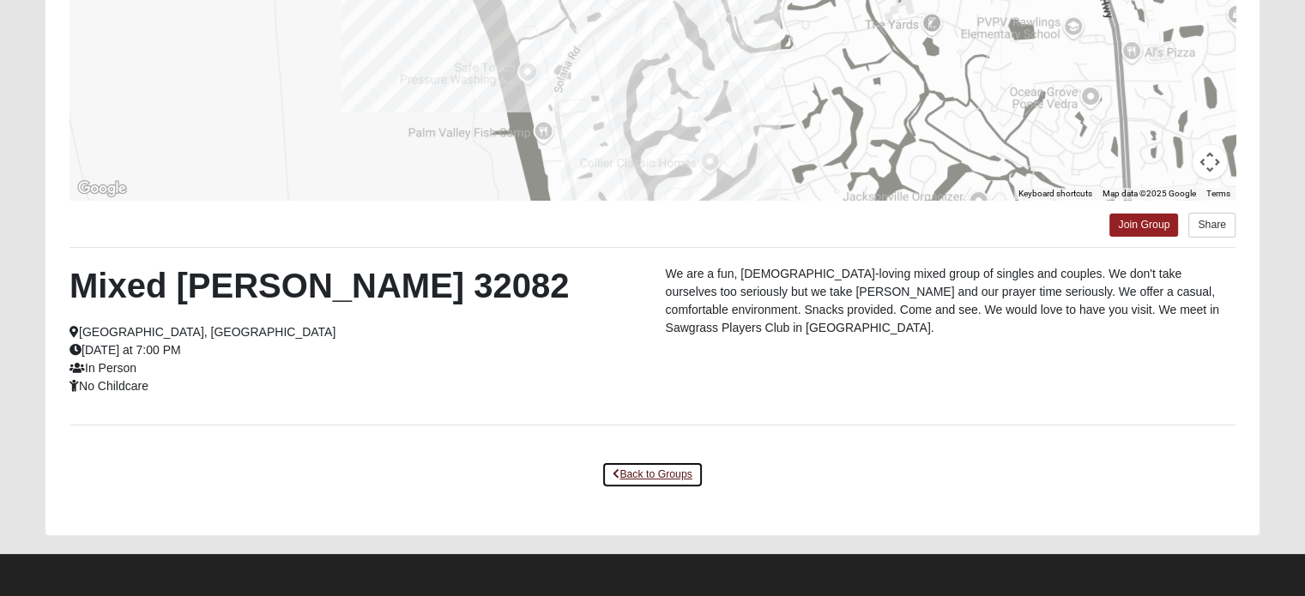
click at [638, 469] on link "Back to Groups" at bounding box center [651, 475] width 101 height 27
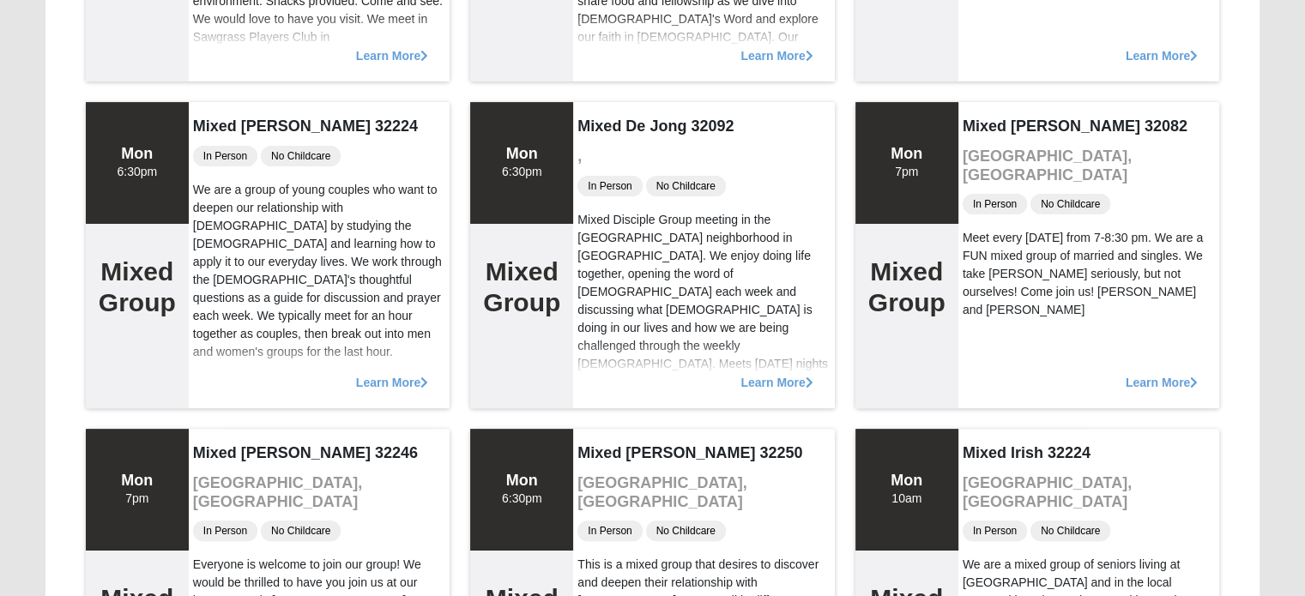
scroll to position [446, 0]
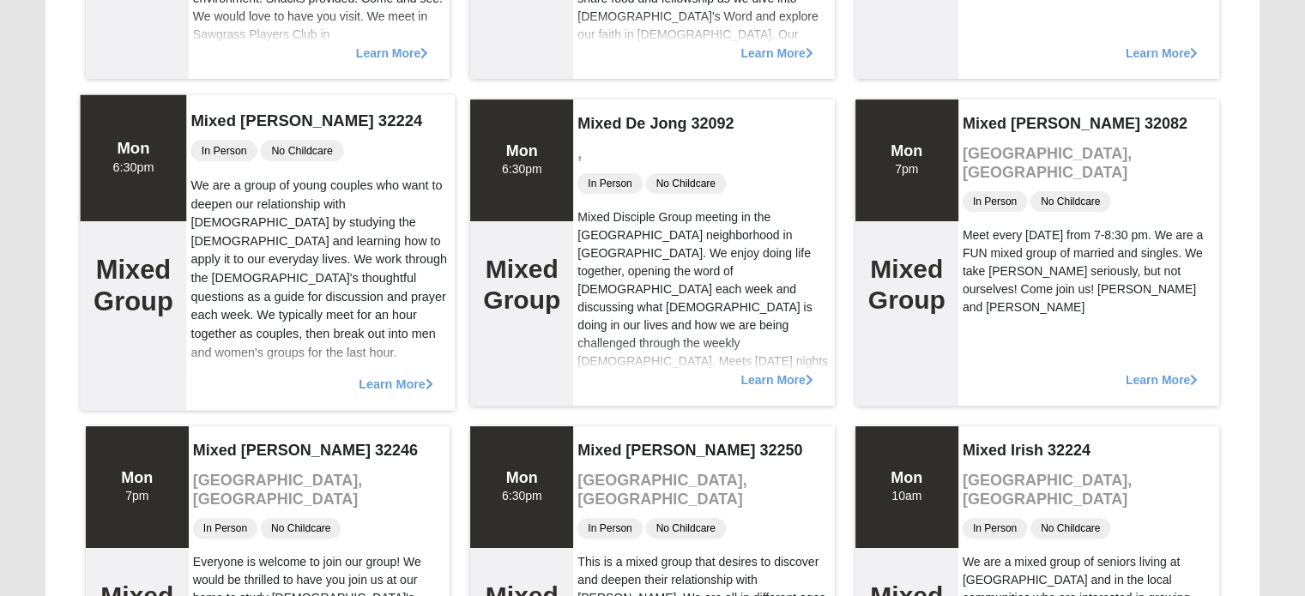
click at [395, 375] on span "Learn More" at bounding box center [396, 375] width 75 height 0
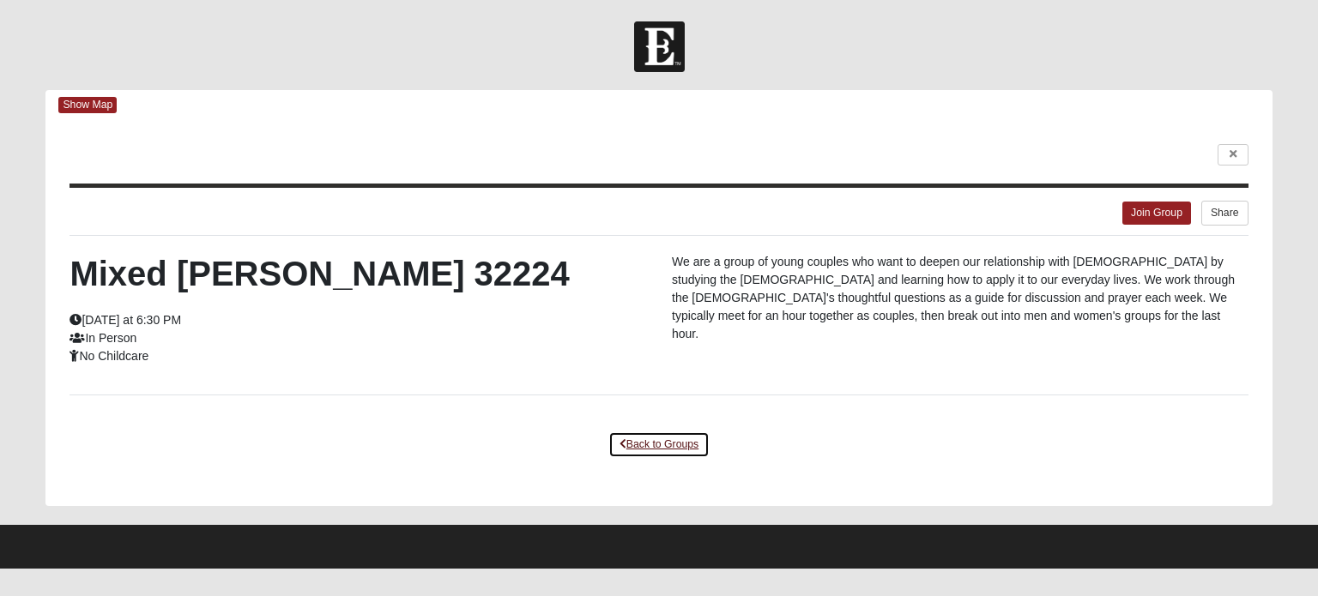
click at [657, 442] on link "Back to Groups" at bounding box center [658, 445] width 101 height 27
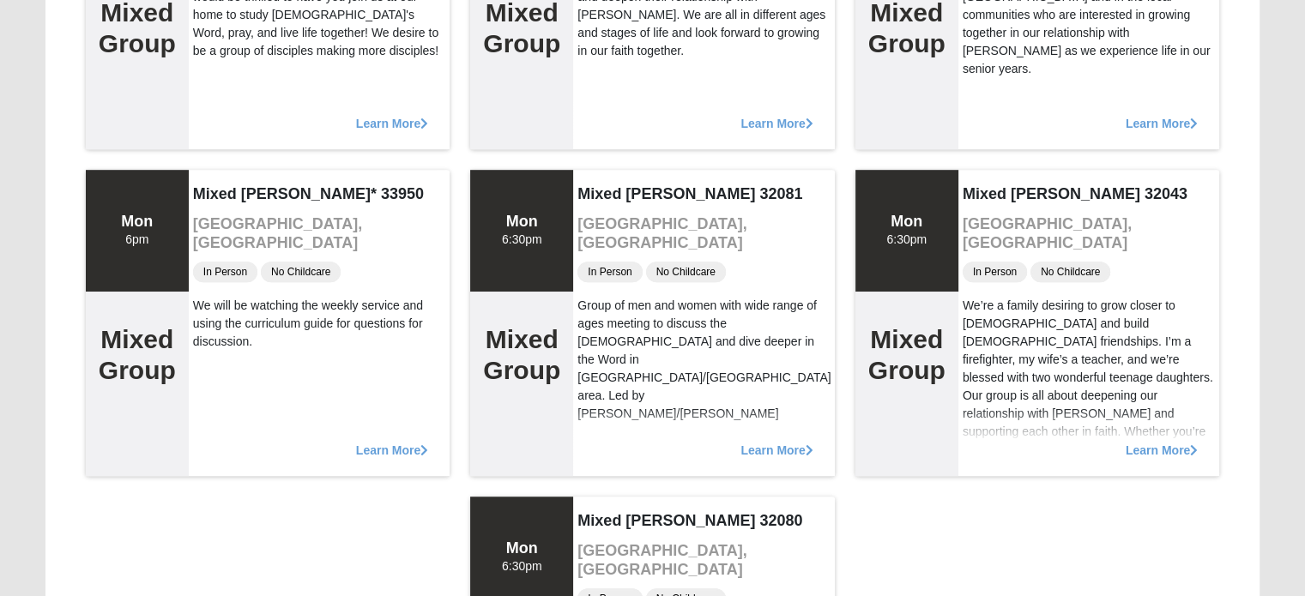
scroll to position [1064, 0]
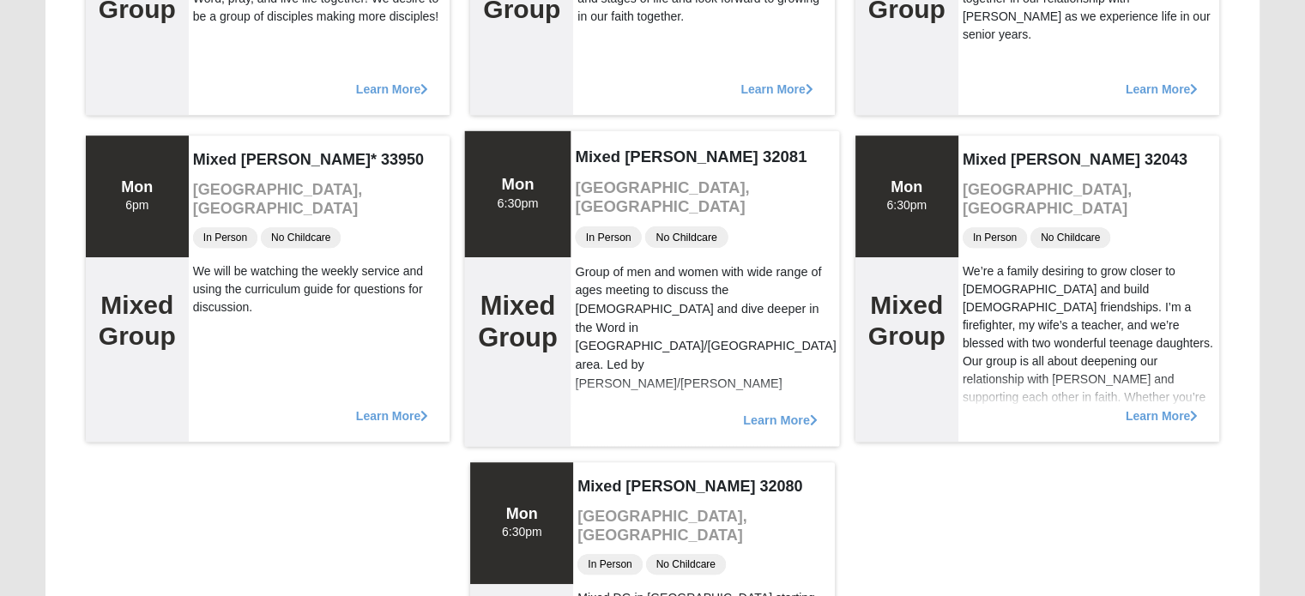
click at [779, 411] on span "Learn More" at bounding box center [780, 411] width 75 height 0
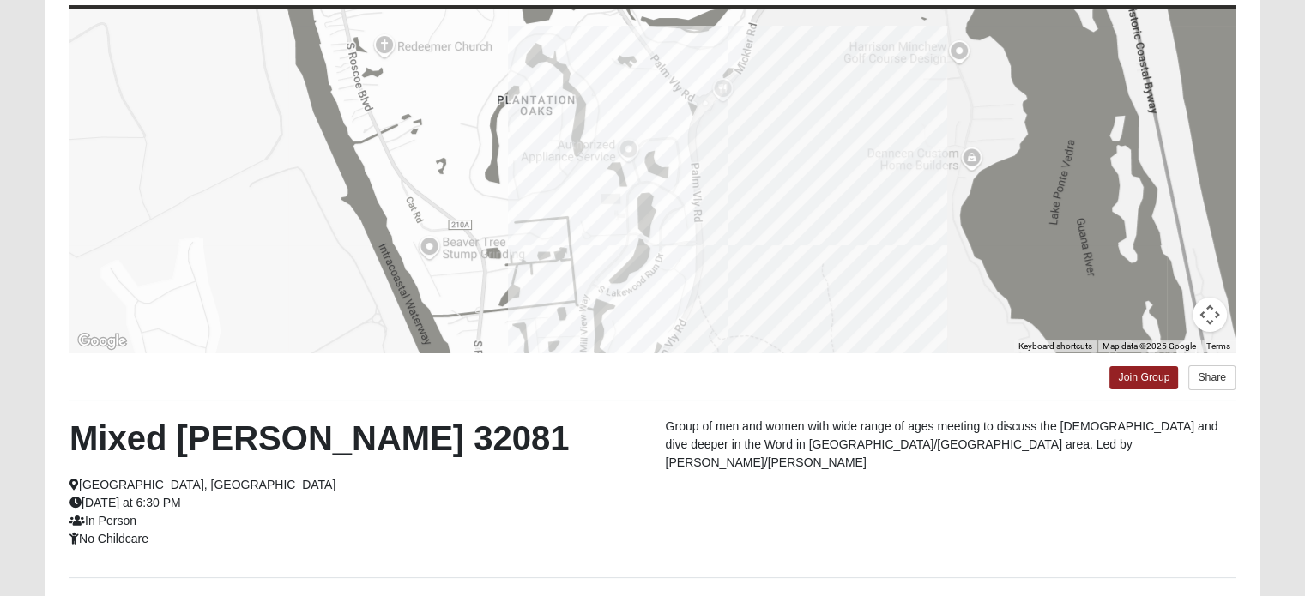
scroll to position [331, 0]
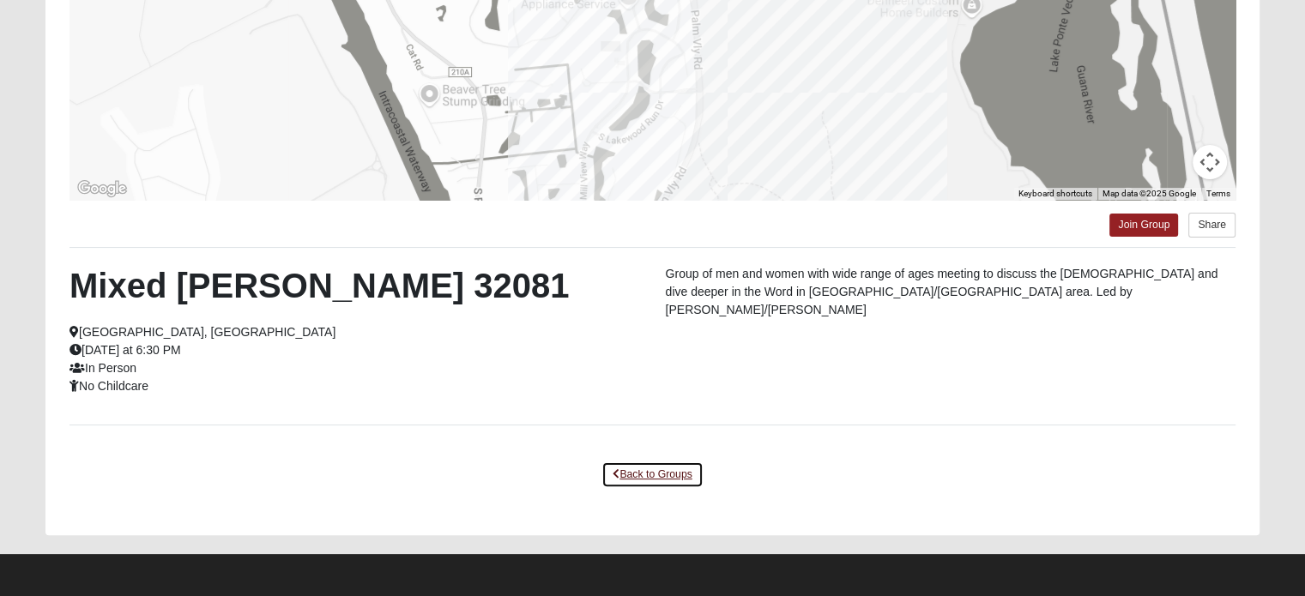
click at [641, 475] on link "Back to Groups" at bounding box center [651, 475] width 101 height 27
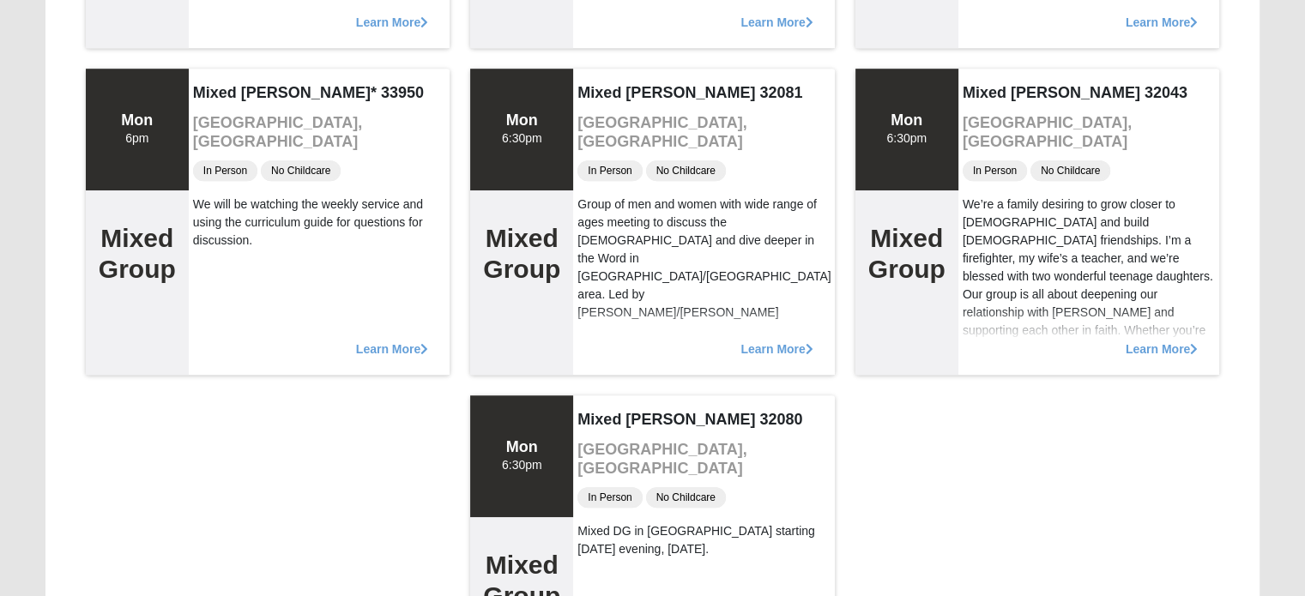
scroll to position [1133, 0]
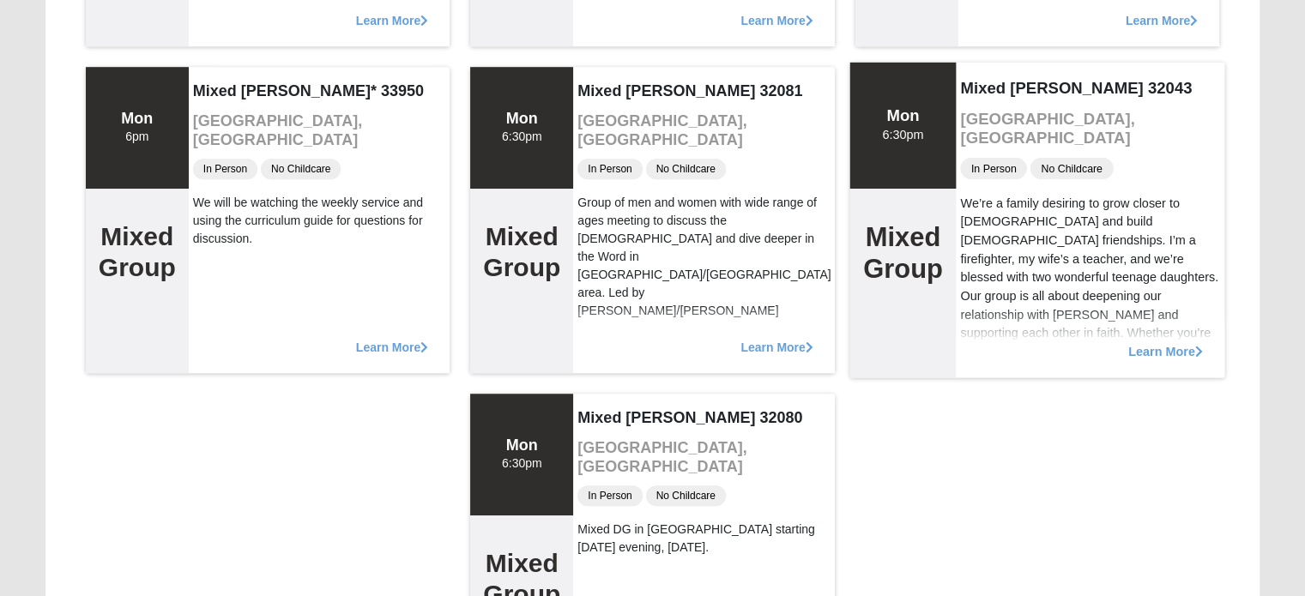
click at [1191, 342] on span "Learn More" at bounding box center [1165, 342] width 75 height 0
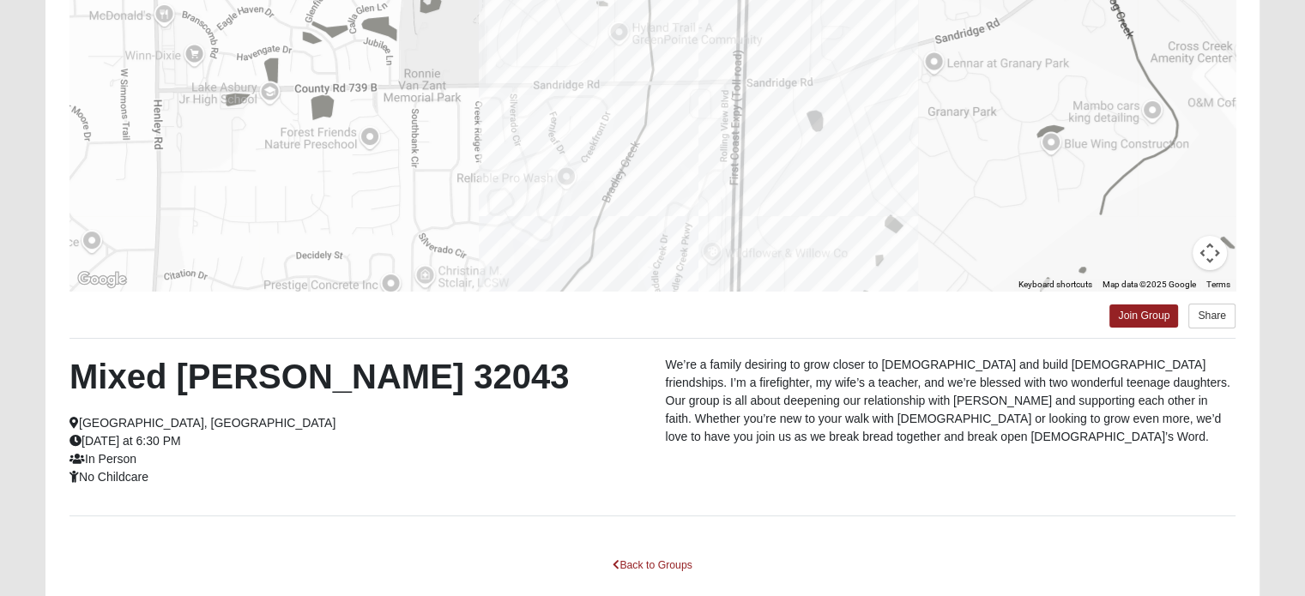
scroll to position [326, 0]
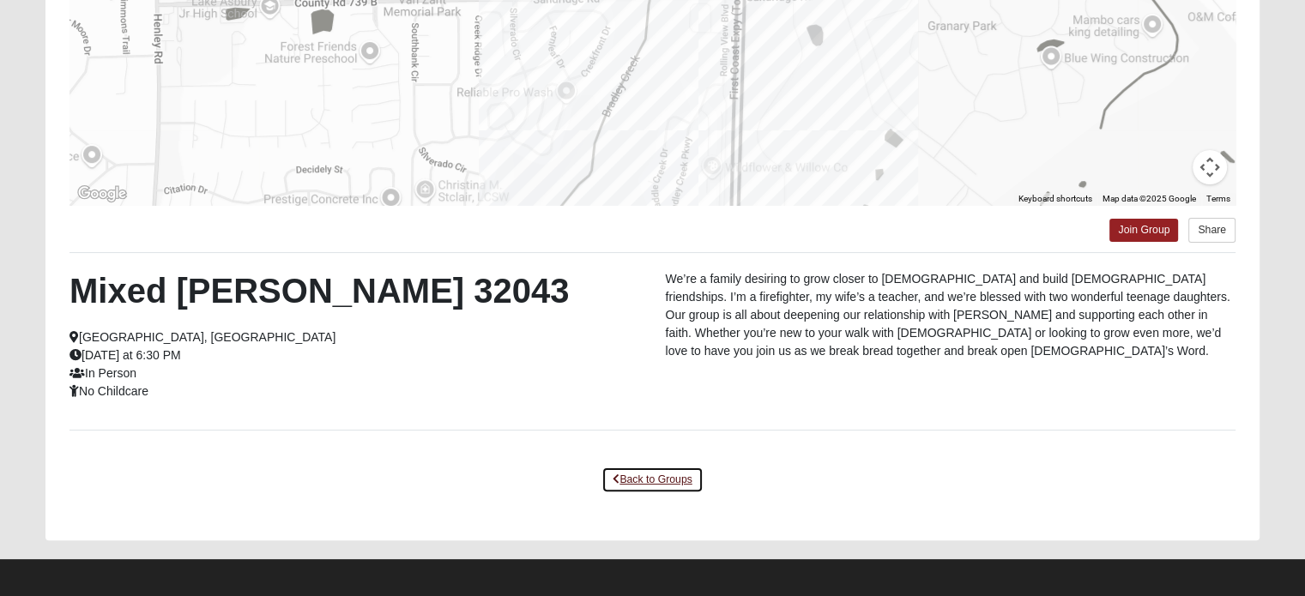
click at [644, 476] on link "Back to Groups" at bounding box center [651, 480] width 101 height 27
